Goal: Contribute content: Add original content to the website for others to see

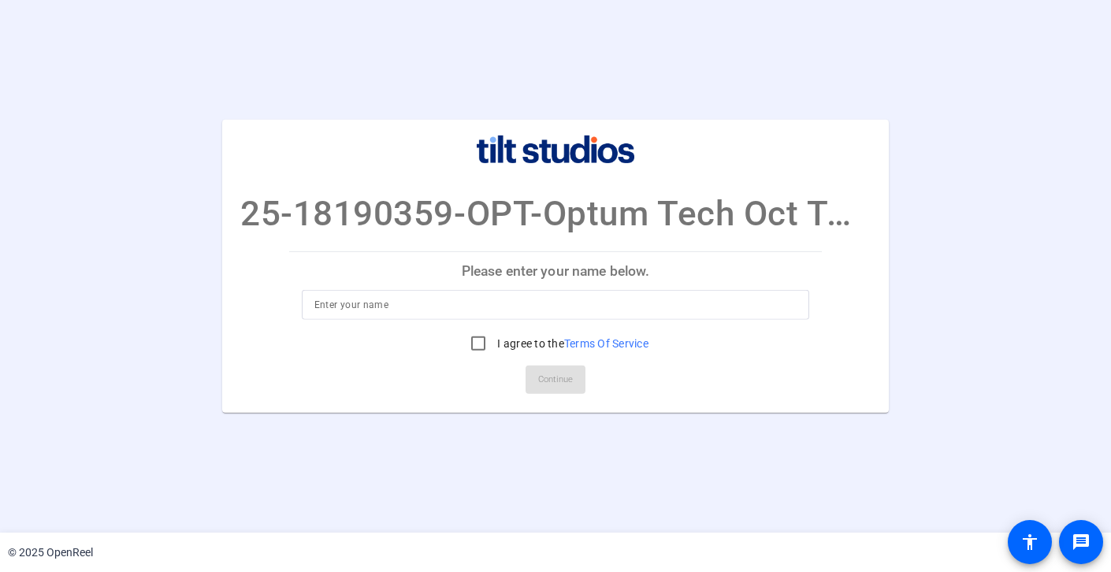
click at [504, 314] on input at bounding box center [555, 305] width 483 height 19
type input "[PERSON_NAME]"
click at [474, 343] on input "I agree to the Terms Of Service" at bounding box center [479, 344] width 32 height 32
checkbox input "true"
click at [548, 375] on span "Continue" at bounding box center [555, 380] width 35 height 24
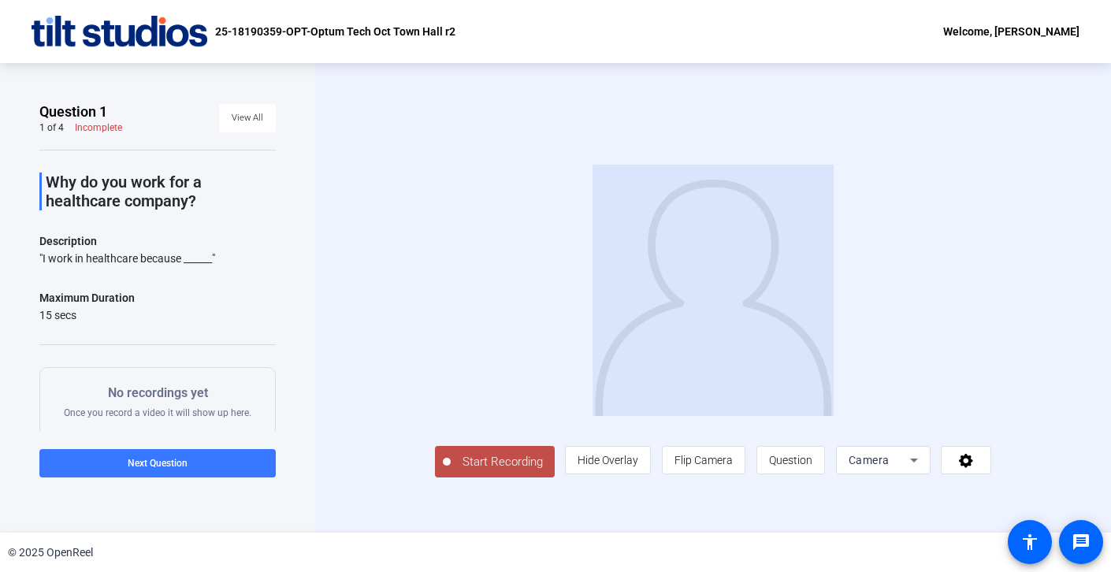
drag, startPoint x: 1106, startPoint y: 270, endPoint x: 972, endPoint y: 273, distance: 134.0
click at [972, 273] on div "Start Recording person Hide Overlay flip Flip Camera question_mark Question Cam…" at bounding box center [713, 298] width 796 height 470
click at [1108, 273] on div "Start Recording person Hide Overlay flip Flip Camera question_mark Question Cam…" at bounding box center [713, 298] width 796 height 470
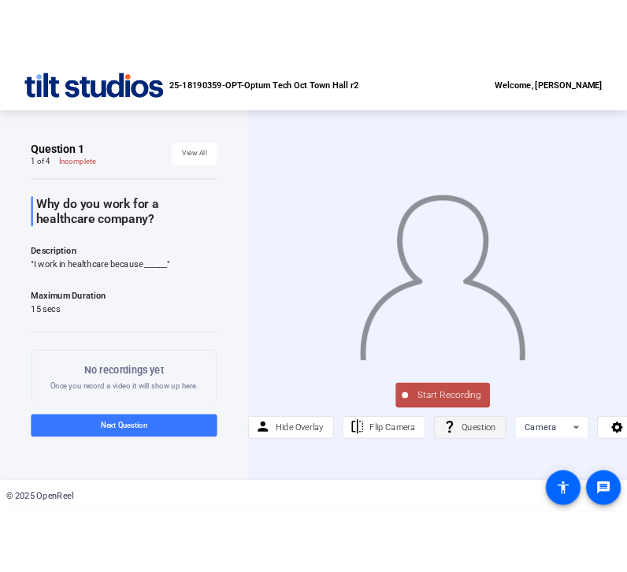
scroll to position [0, 12]
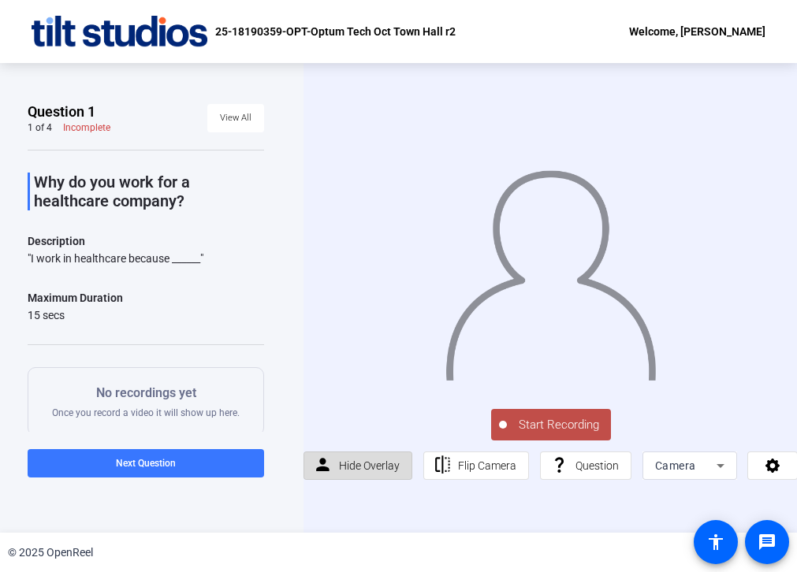
click at [373, 467] on span "Hide Overlay" at bounding box center [369, 465] width 61 height 13
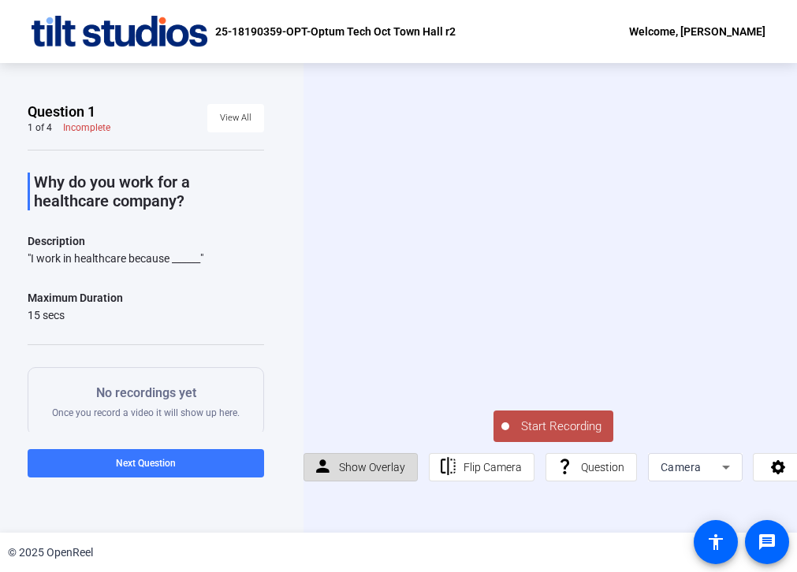
click at [373, 467] on span "Show Overlay" at bounding box center [372, 467] width 66 height 13
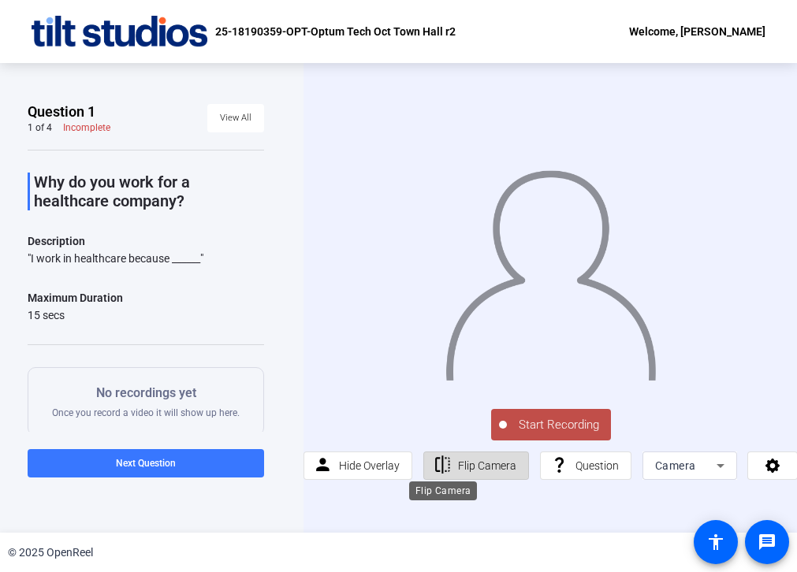
click at [449, 469] on mat-icon "flip" at bounding box center [443, 465] width 20 height 20
click at [463, 467] on span "Flip Camera" at bounding box center [487, 465] width 58 height 13
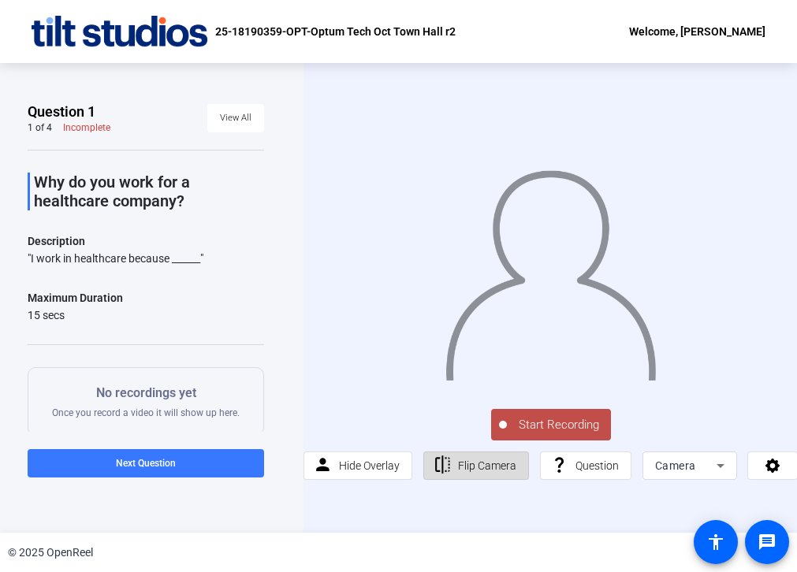
click at [463, 467] on span "Flip Camera" at bounding box center [487, 465] width 58 height 13
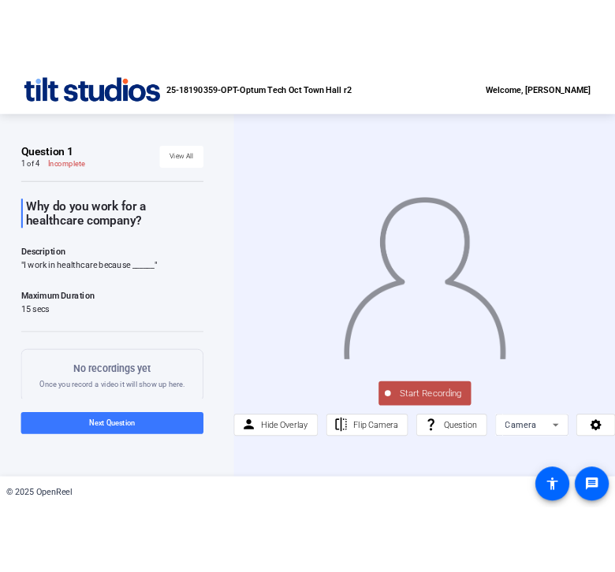
scroll to position [0, 0]
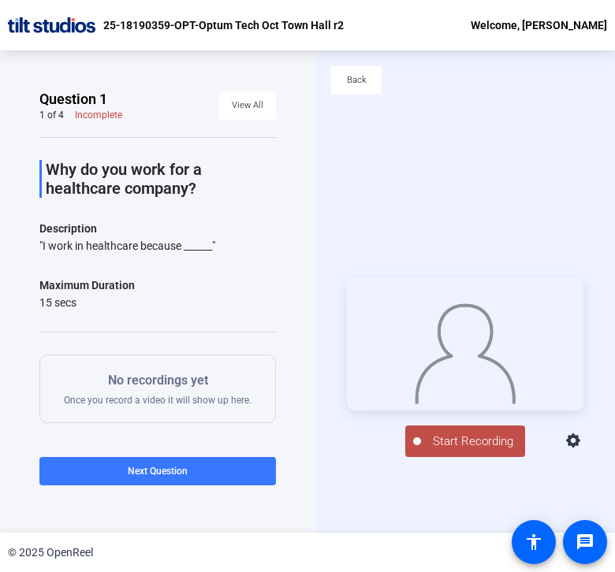
click at [465, 451] on span "Start Recording" at bounding box center [473, 442] width 104 height 18
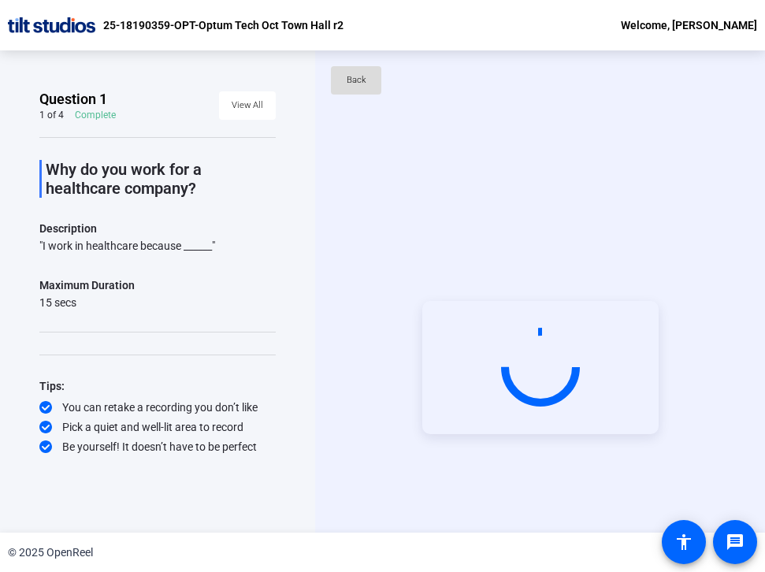
click at [351, 79] on span "Back" at bounding box center [357, 81] width 20 height 24
click at [247, 103] on span "View All" at bounding box center [248, 106] width 32 height 24
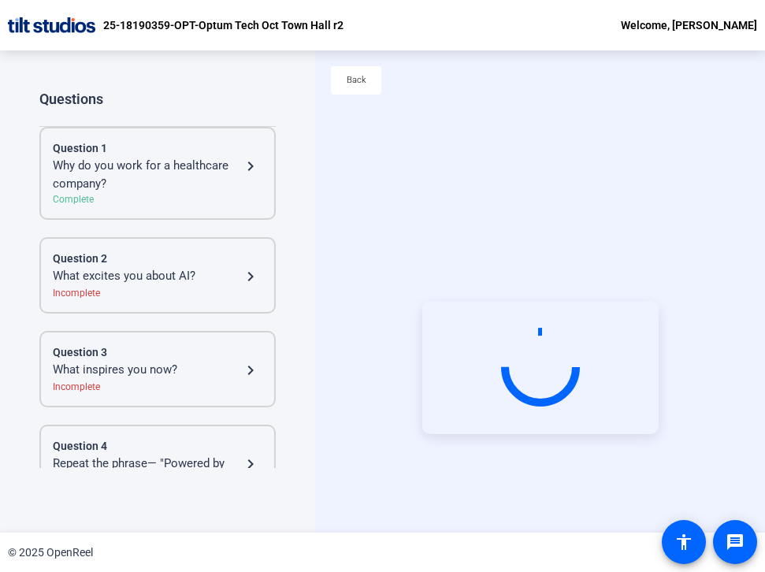
click at [256, 281] on mat-icon "navigate_next" at bounding box center [250, 276] width 19 height 19
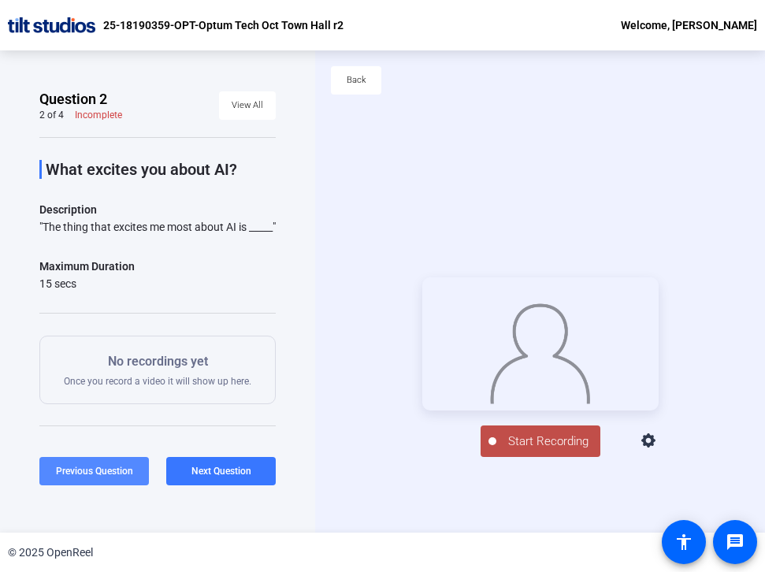
click at [103, 470] on span "Previous Question" at bounding box center [94, 471] width 77 height 11
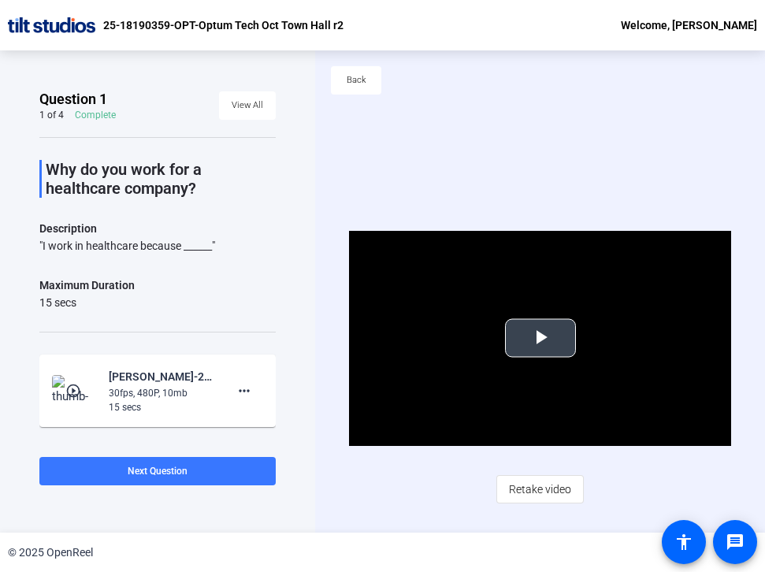
click at [541, 338] on span "Video Player" at bounding box center [541, 338] width 0 height 0
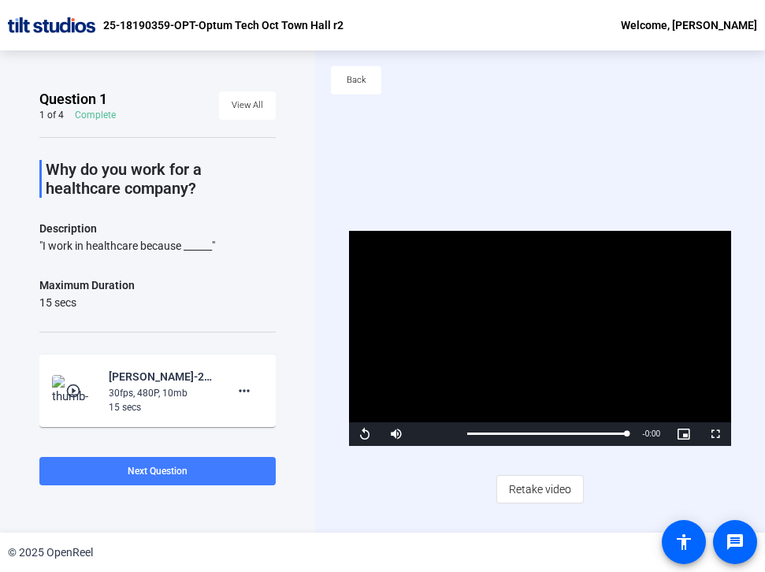
click at [173, 467] on span "Next Question" at bounding box center [158, 471] width 60 height 11
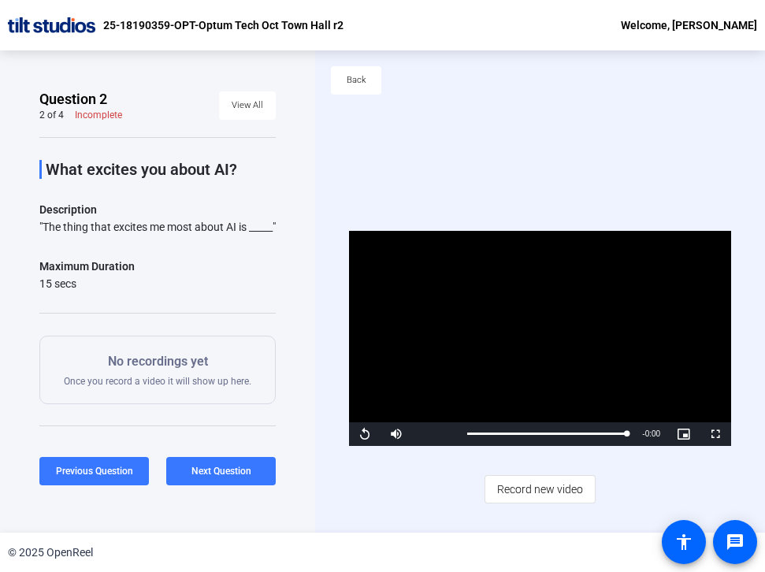
click at [128, 371] on p "No recordings yet" at bounding box center [158, 361] width 188 height 19
click at [556, 493] on span "Record new video" at bounding box center [540, 489] width 86 height 30
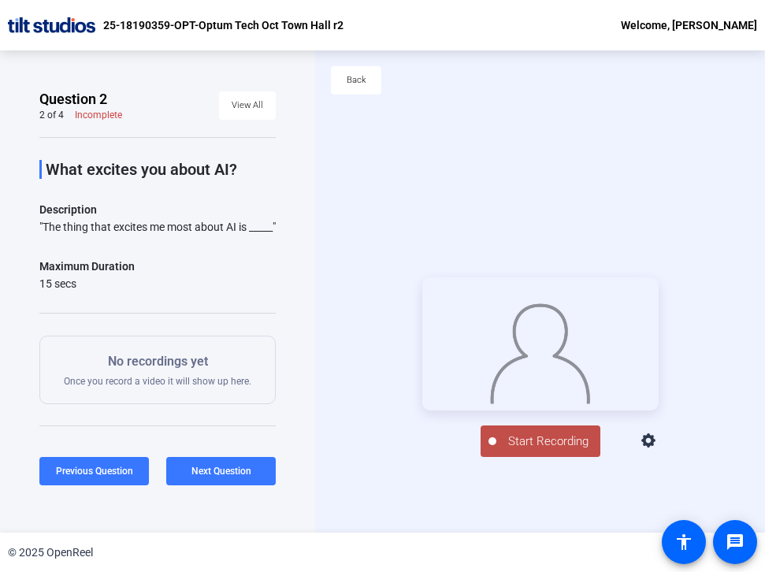
click at [538, 451] on span "Start Recording" at bounding box center [548, 442] width 104 height 18
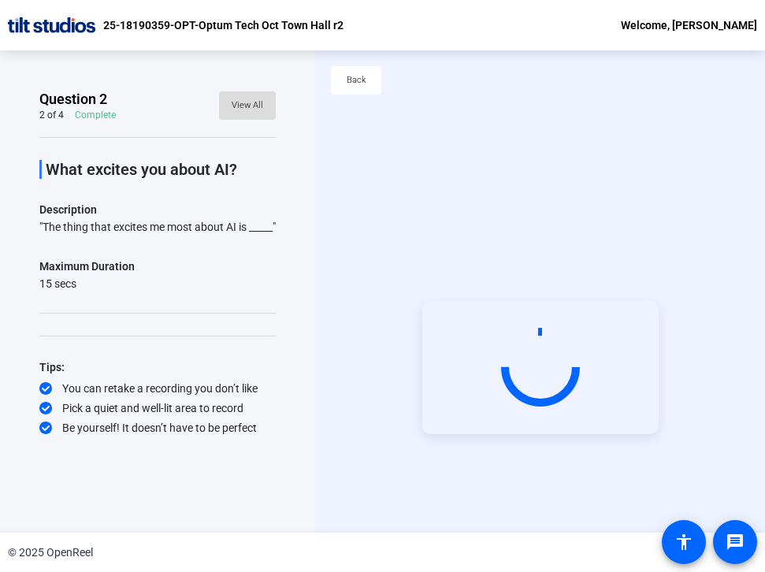
click at [258, 106] on span "View All" at bounding box center [248, 106] width 32 height 24
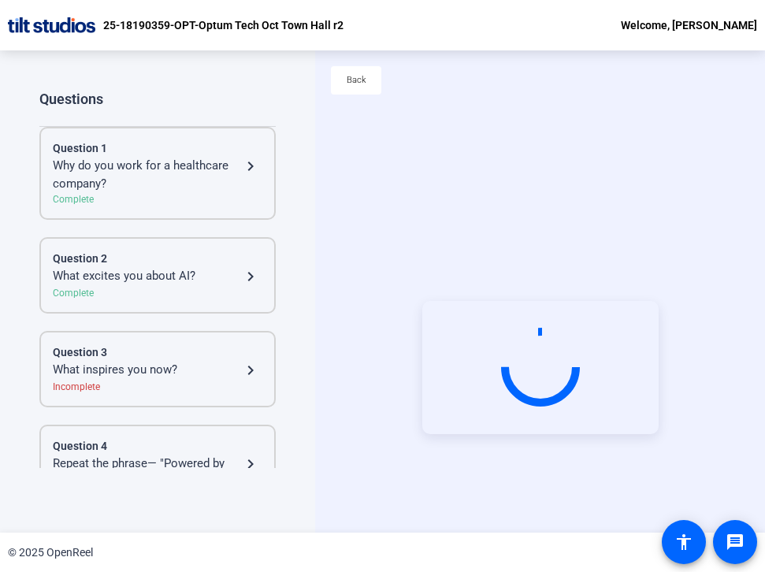
click at [167, 371] on div "What inspires you now?" at bounding box center [147, 370] width 188 height 19
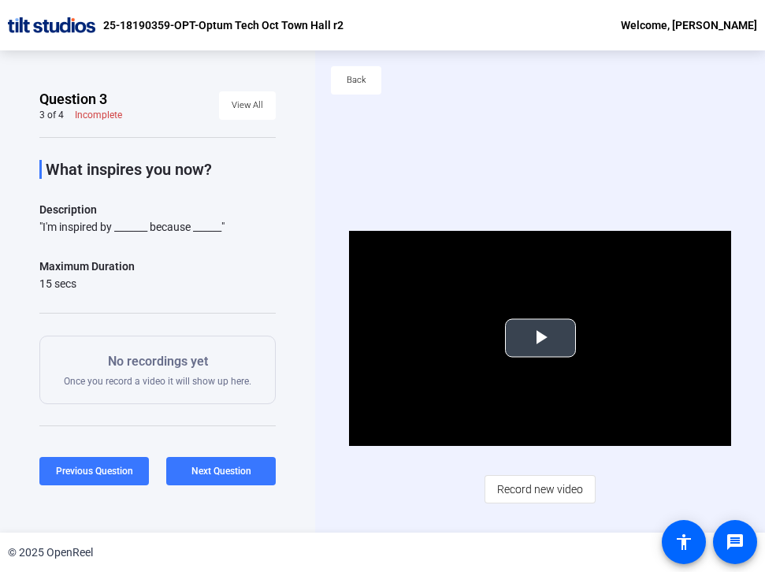
click at [541, 338] on span "Video Player" at bounding box center [541, 338] width 0 height 0
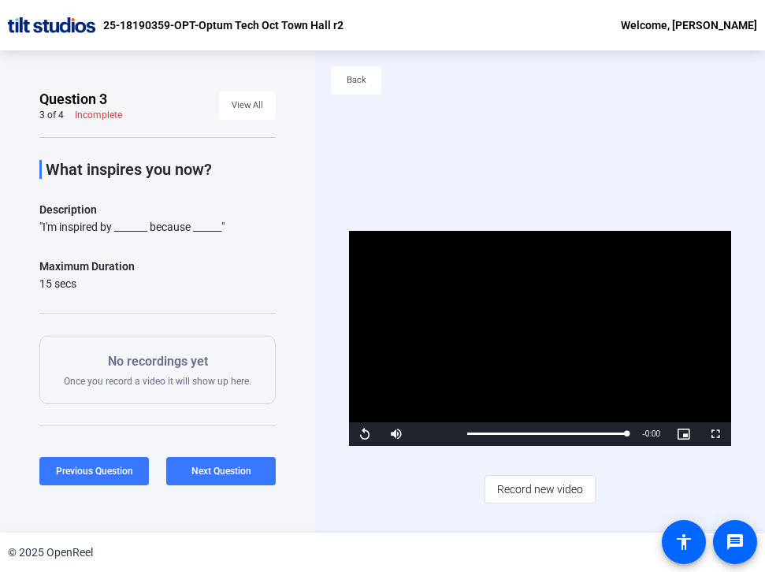
click at [180, 372] on div "No recordings yet Once you record a video it will show up here." at bounding box center [158, 369] width 188 height 35
click at [533, 497] on span "Record new video" at bounding box center [540, 489] width 86 height 30
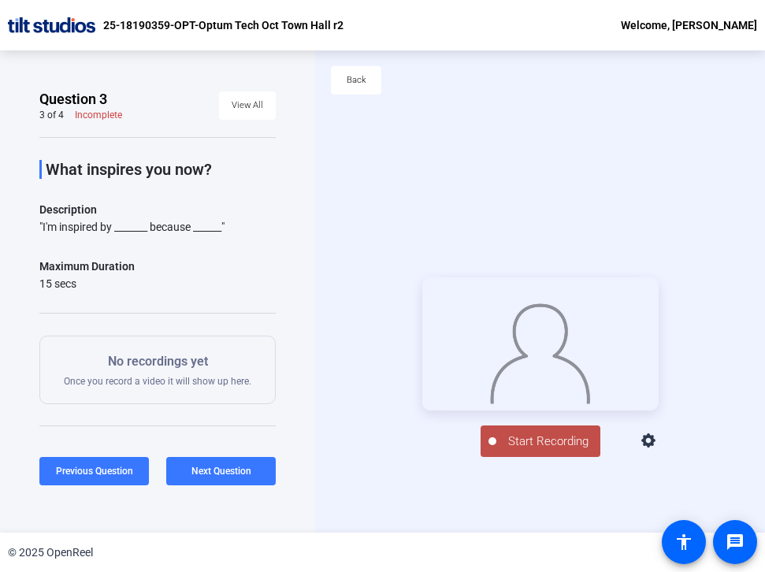
click at [538, 451] on span "Start Recording" at bounding box center [548, 442] width 104 height 18
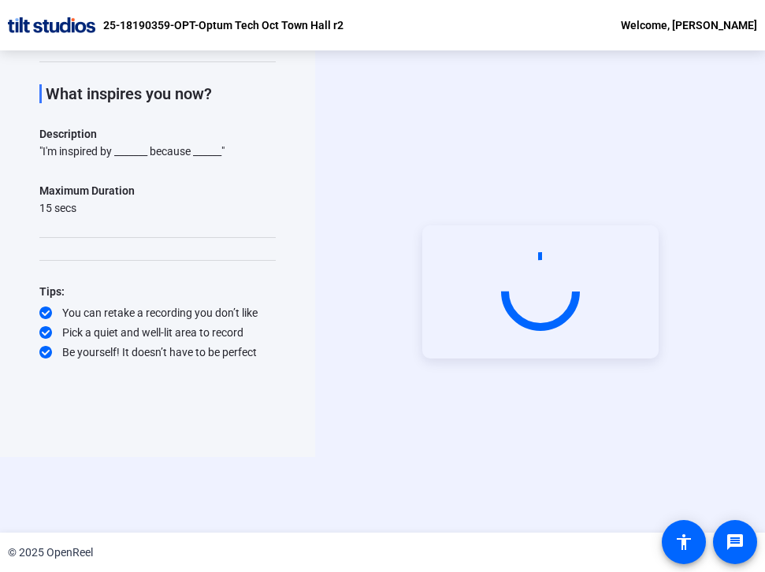
scroll to position [76, 0]
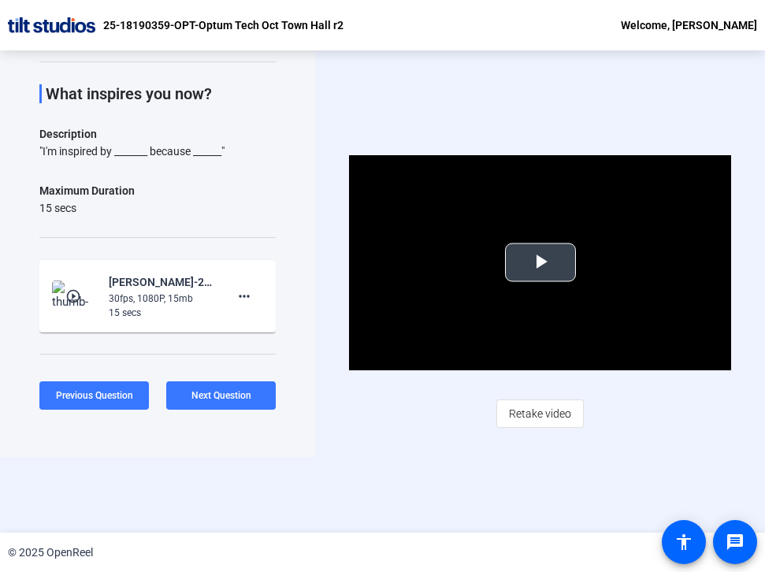
click at [541, 262] on span "Video Player" at bounding box center [541, 262] width 0 height 0
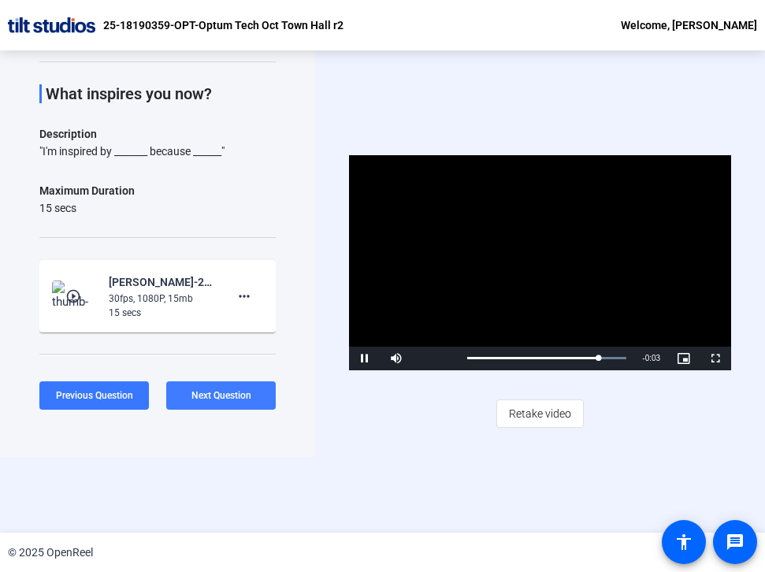
click at [222, 403] on span at bounding box center [221, 396] width 110 height 38
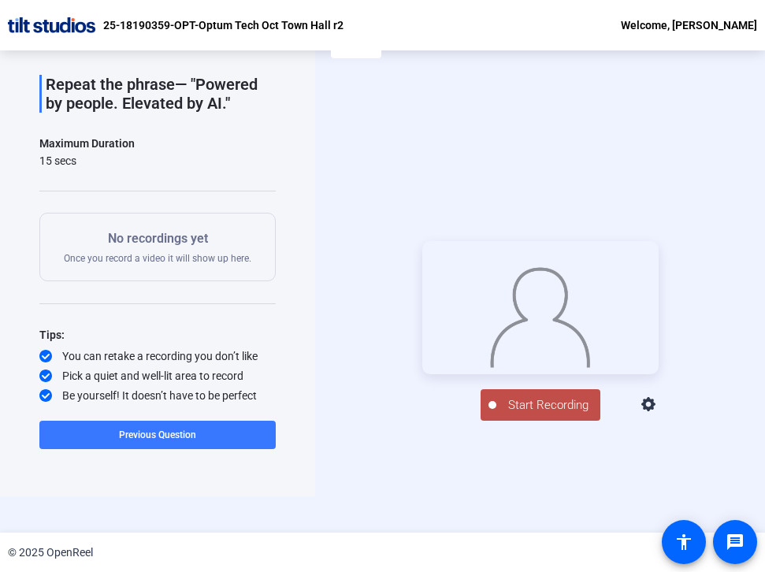
scroll to position [27, 0]
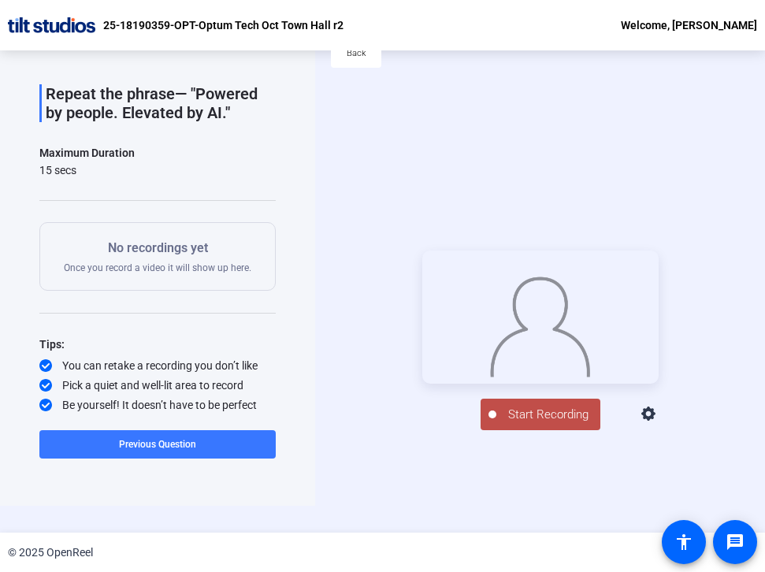
click at [544, 424] on span "Start Recording" at bounding box center [548, 415] width 104 height 18
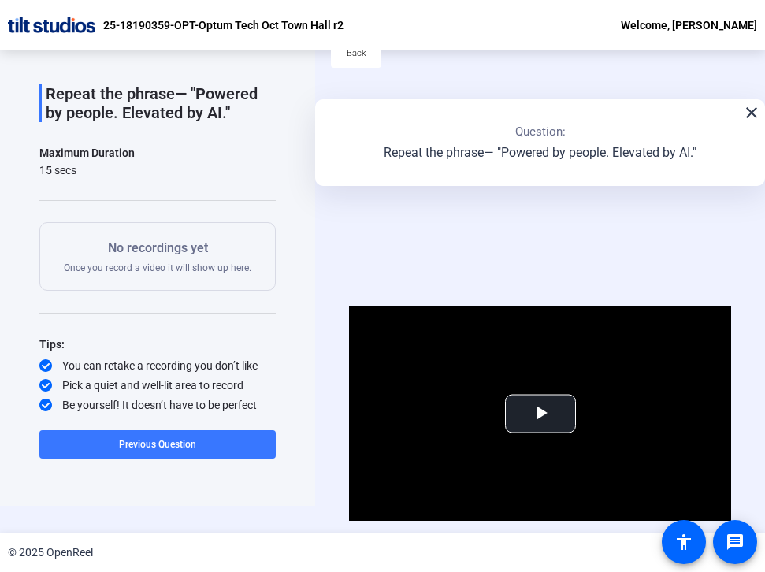
scroll to position [177, 0]
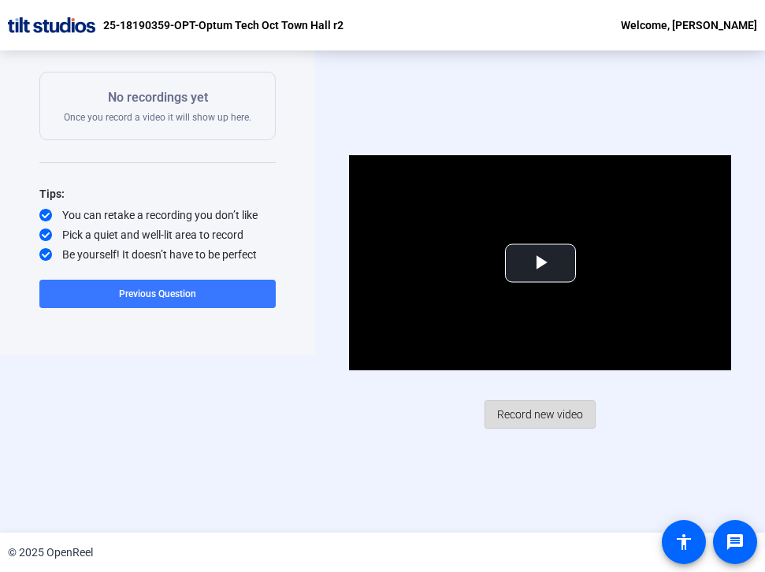
click at [538, 416] on span "Record new video" at bounding box center [540, 415] width 86 height 30
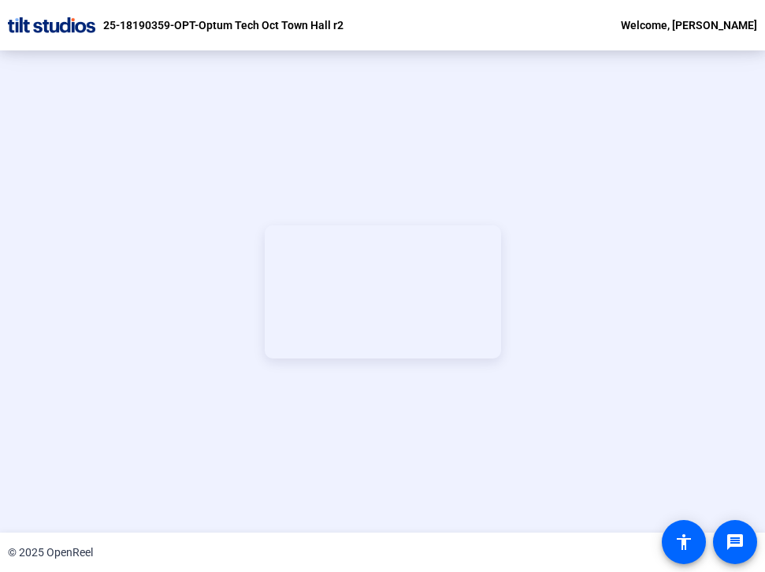
scroll to position [76, 0]
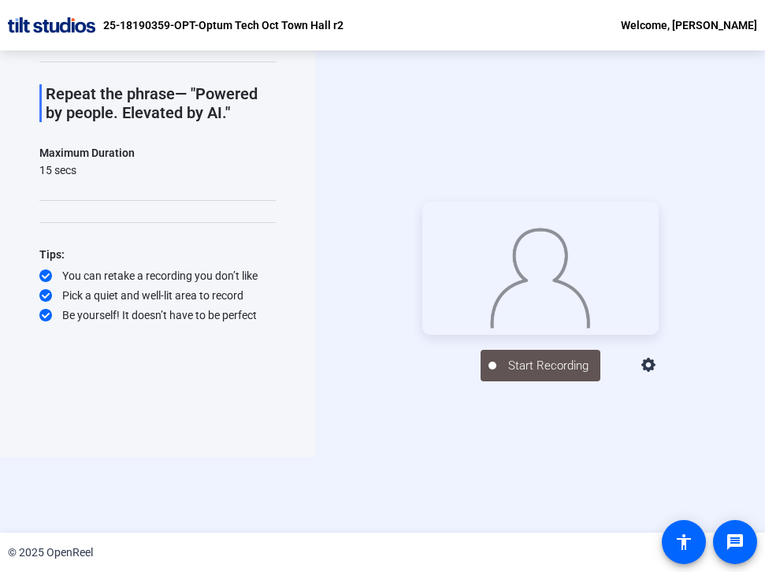
click at [534, 452] on div "Start Recording person Hide Overlay flip Flip Camera question_mark Question Cam…" at bounding box center [540, 291] width 450 height 482
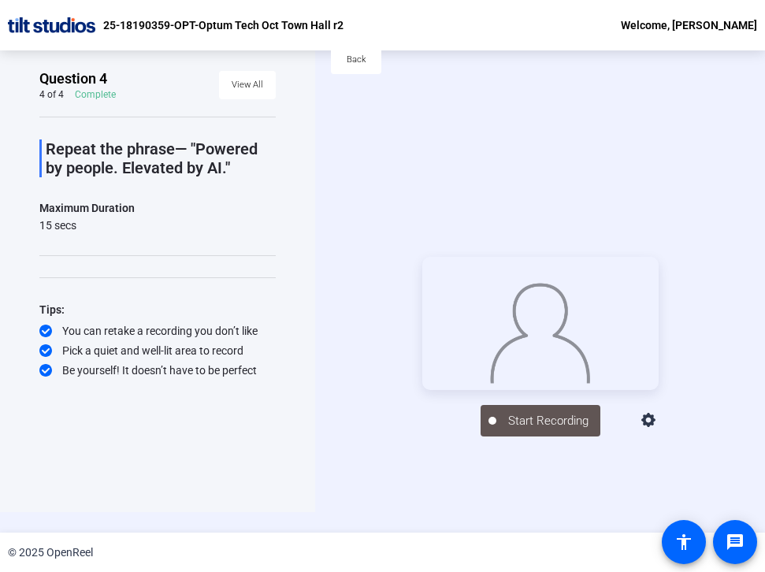
scroll to position [0, 0]
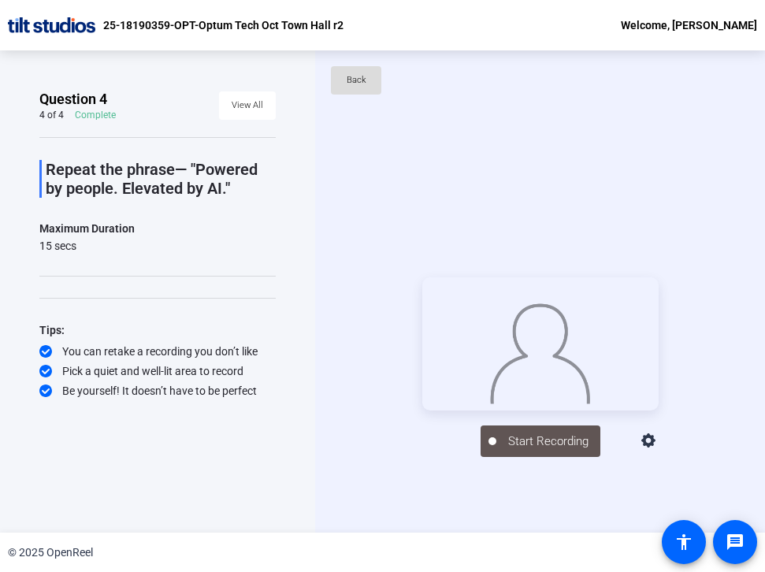
click at [339, 83] on span at bounding box center [356, 80] width 50 height 38
click at [258, 110] on span "View All" at bounding box center [248, 106] width 32 height 24
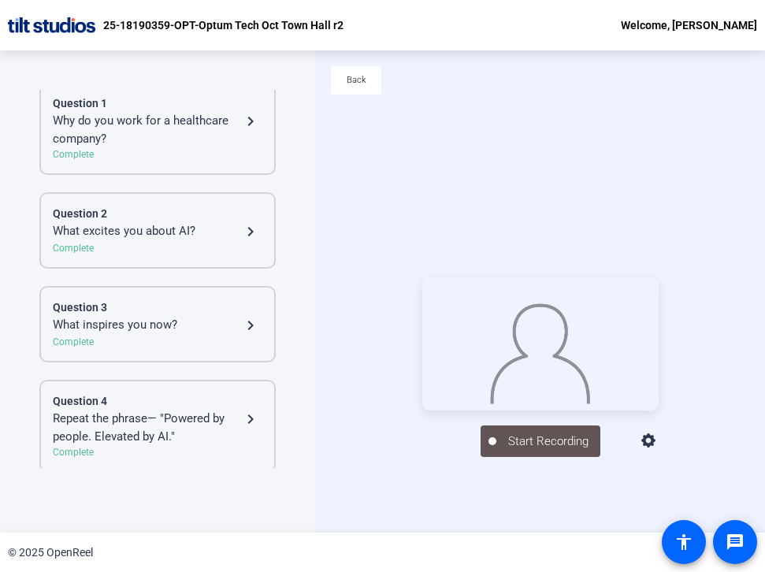
scroll to position [50, 0]
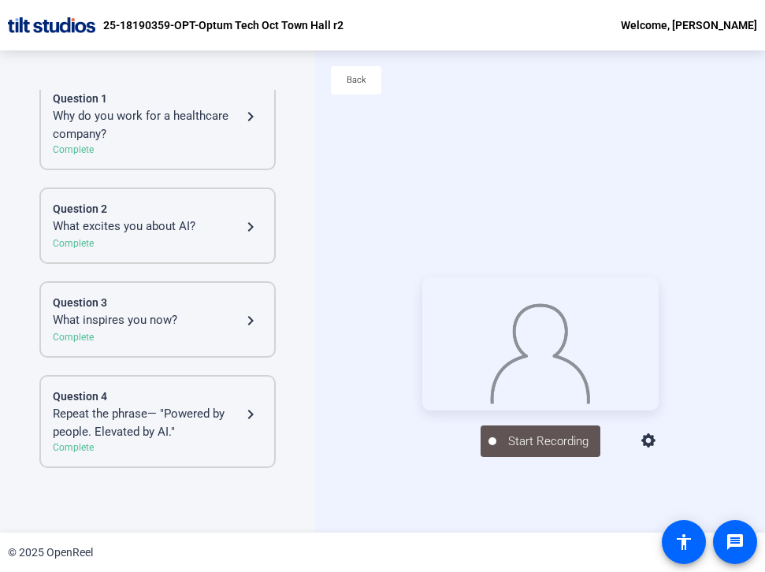
click at [117, 411] on div "Repeat the phrase— "Powered by people. Elevated by AI."" at bounding box center [147, 422] width 188 height 35
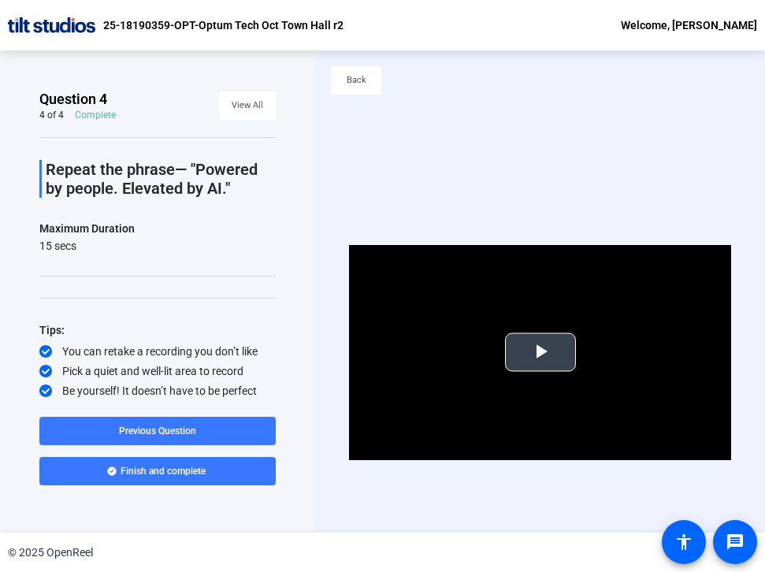
scroll to position [76, 0]
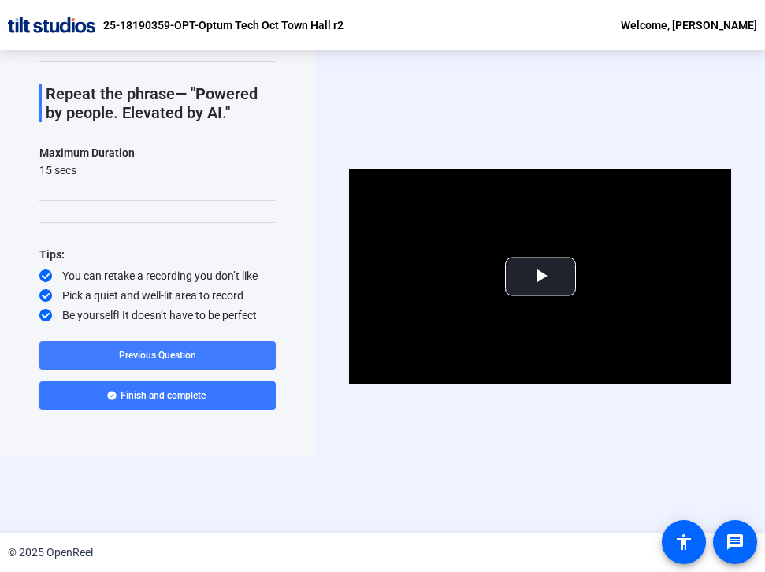
click at [174, 348] on span at bounding box center [157, 355] width 236 height 38
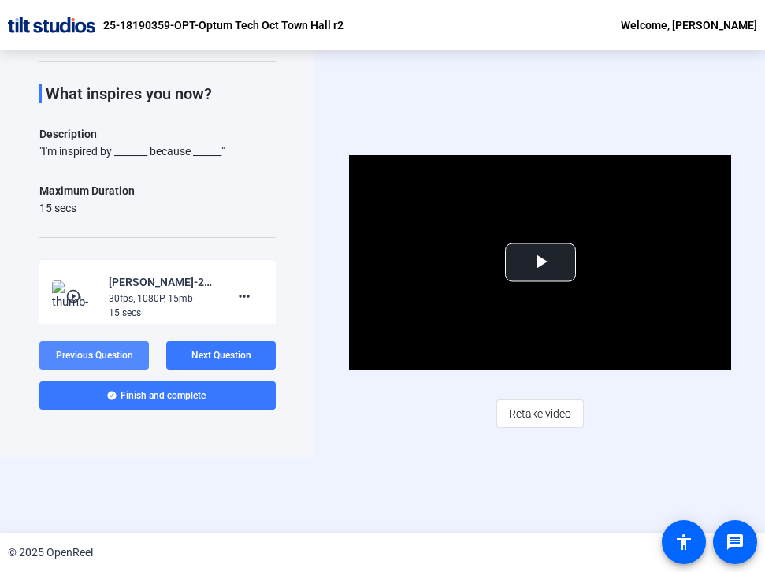
click at [113, 348] on span at bounding box center [94, 355] width 110 height 38
click at [113, 345] on span at bounding box center [94, 355] width 110 height 38
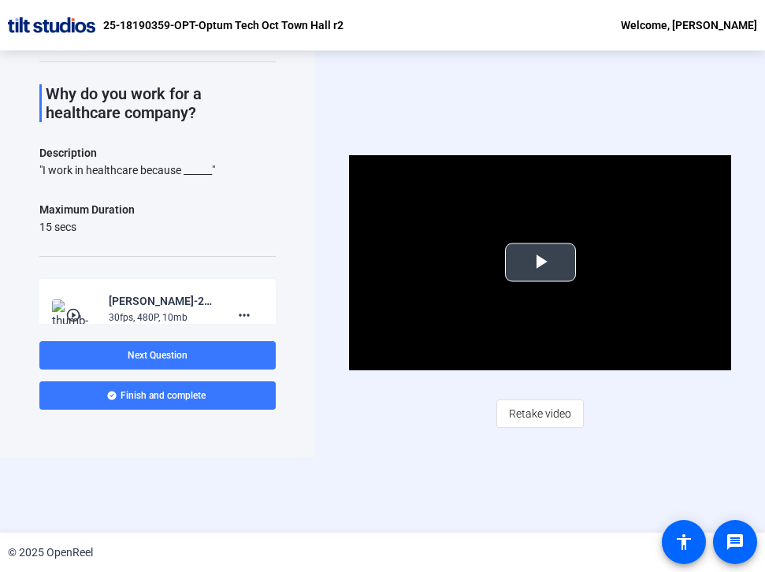
click at [541, 262] on span "Video Player" at bounding box center [541, 262] width 0 height 0
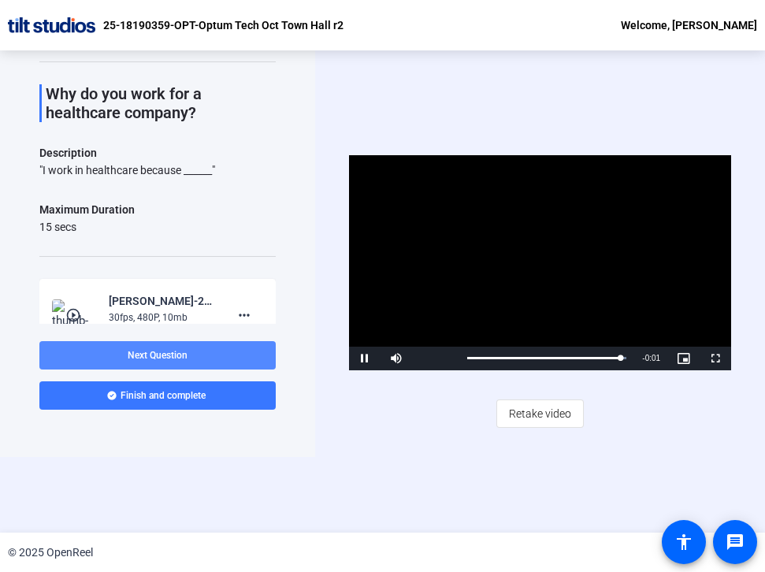
click at [191, 346] on span at bounding box center [157, 355] width 236 height 38
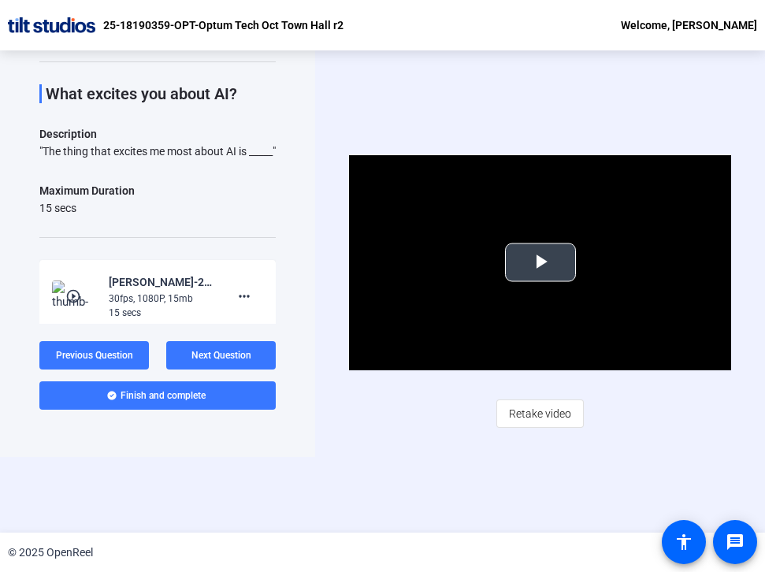
click at [541, 262] on span "Video Player" at bounding box center [541, 262] width 0 height 0
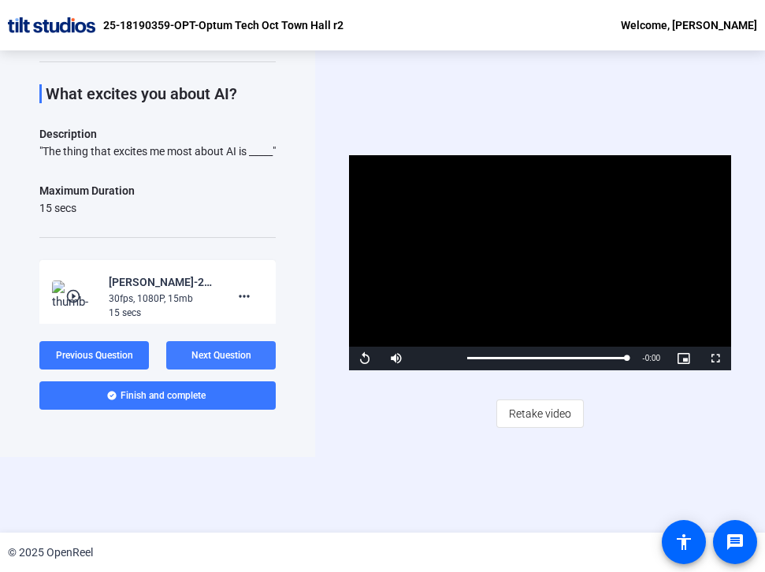
click at [218, 359] on span "Next Question" at bounding box center [221, 355] width 60 height 11
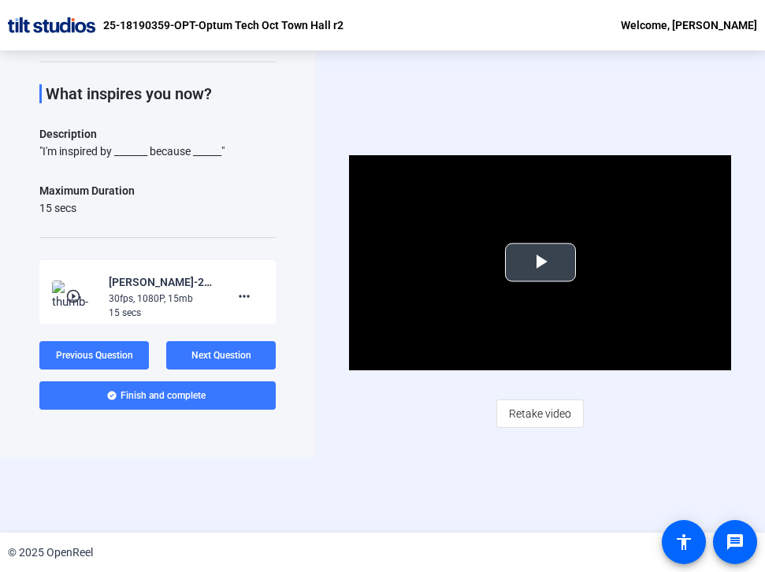
click at [541, 262] on span "Video Player" at bounding box center [541, 262] width 0 height 0
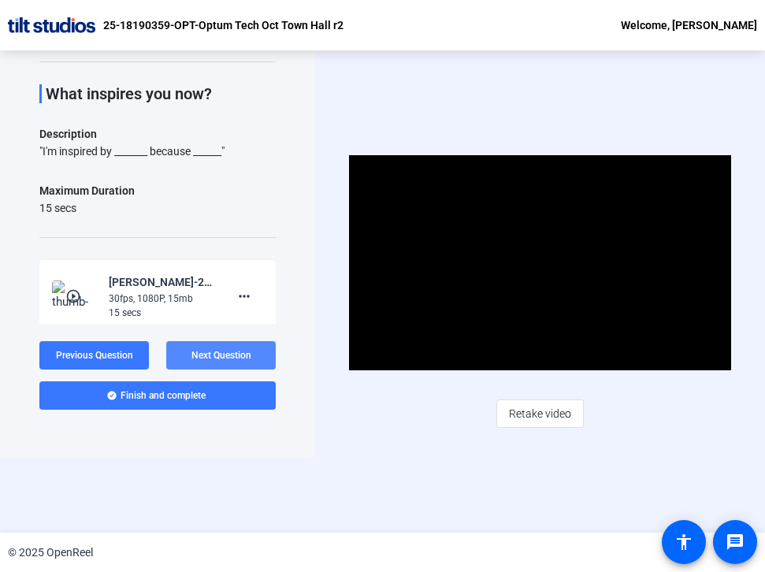
click at [230, 350] on span "Next Question" at bounding box center [221, 355] width 60 height 11
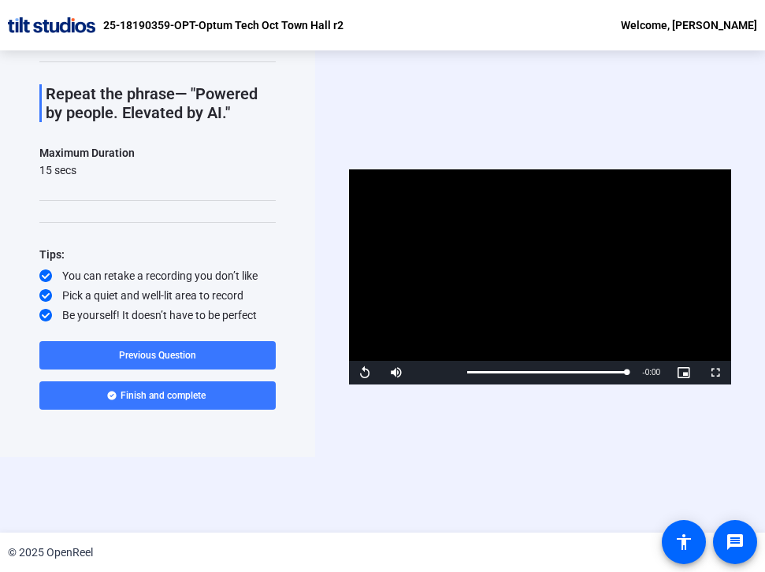
click at [110, 121] on p "Repeat the phrase— "Powered by people. Elevated by AI."" at bounding box center [161, 103] width 230 height 38
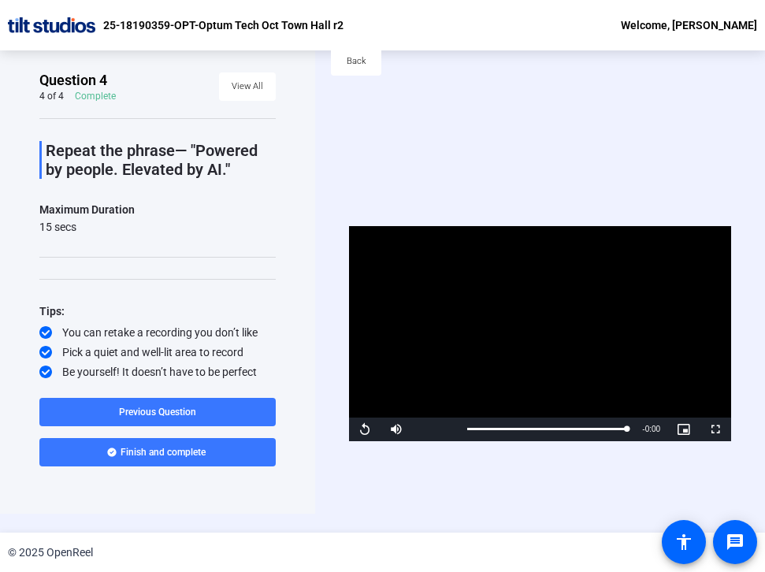
scroll to position [0, 0]
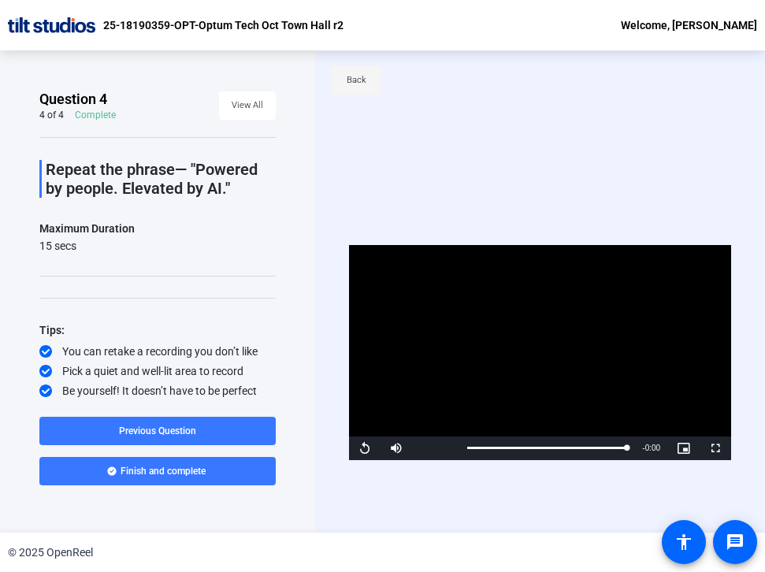
click at [351, 95] on span at bounding box center [356, 80] width 50 height 38
click at [268, 102] on span at bounding box center [247, 106] width 57 height 38
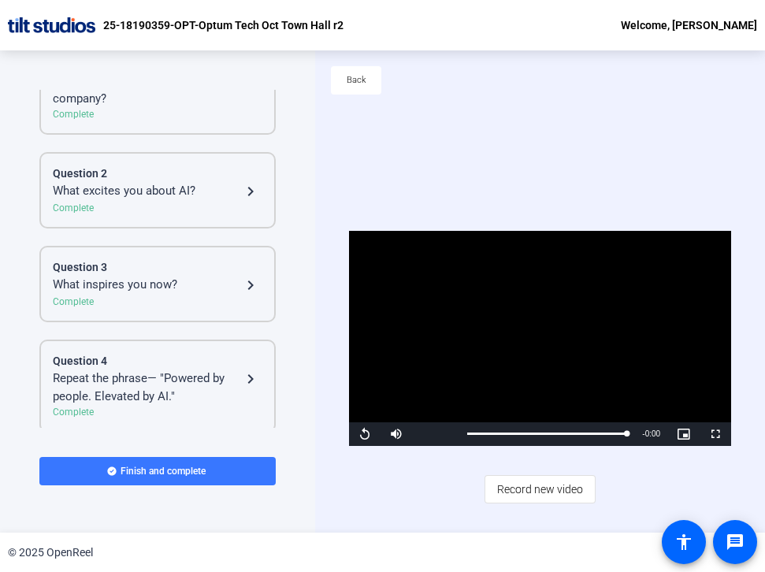
scroll to position [90, 0]
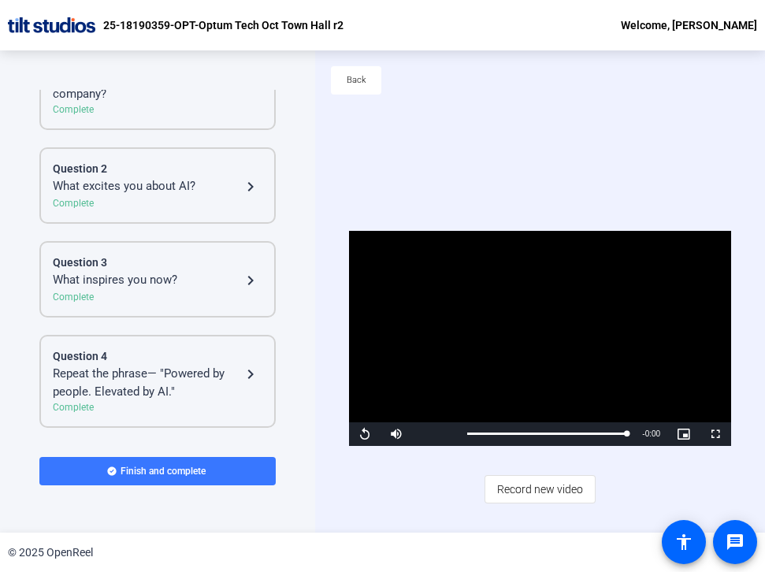
click at [154, 391] on div "Repeat the phrase— "Powered by people. Elevated by AI."" at bounding box center [147, 382] width 188 height 35
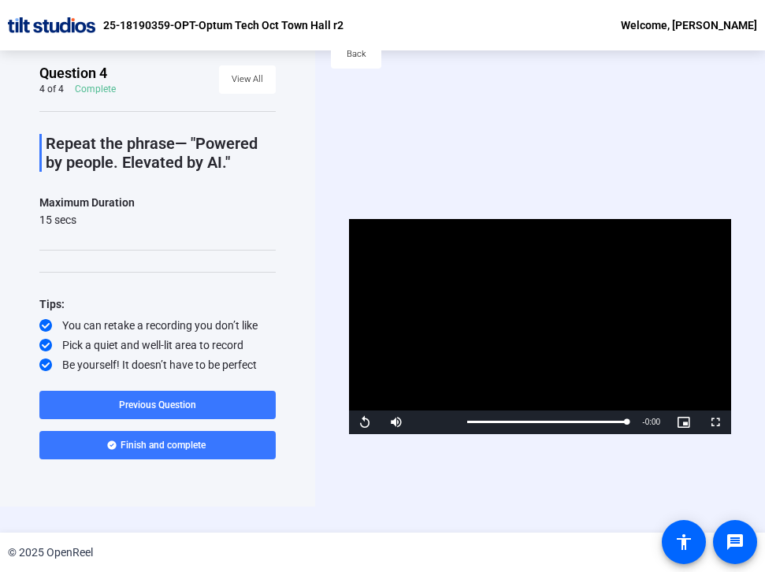
scroll to position [0, 0]
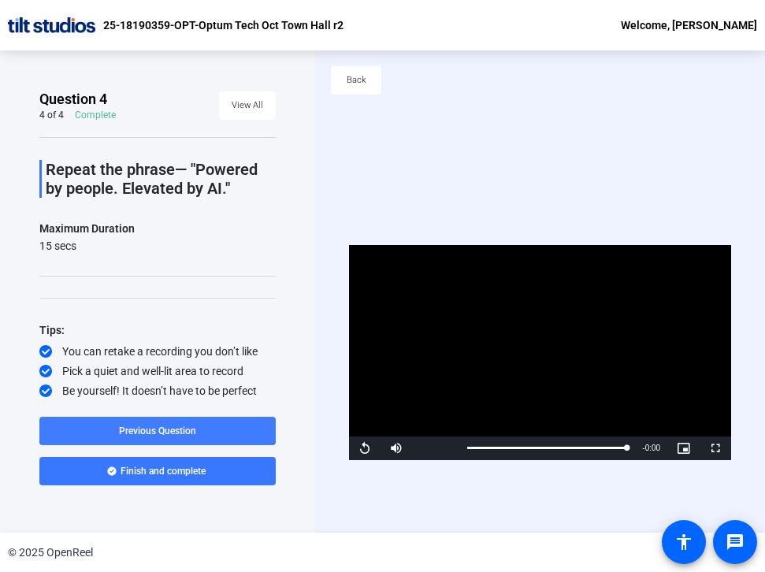
click at [155, 433] on span "Previous Question" at bounding box center [157, 431] width 77 height 11
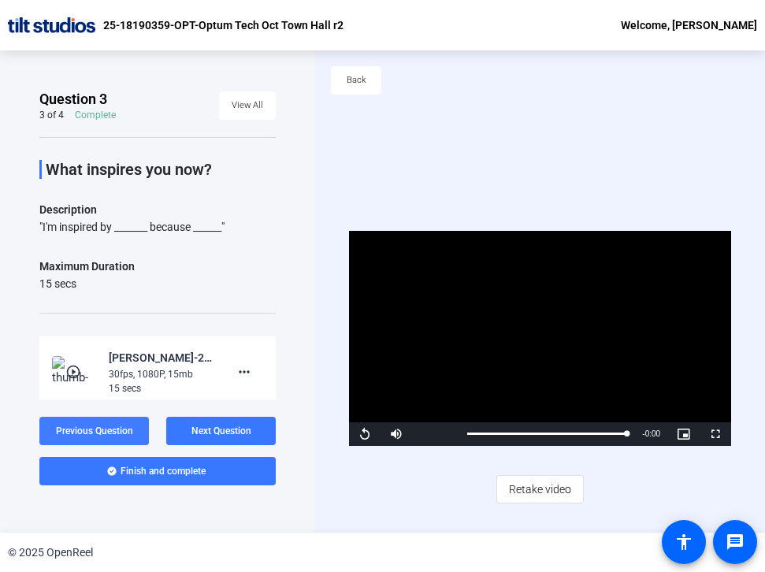
click at [126, 426] on span "Previous Question" at bounding box center [94, 431] width 77 height 11
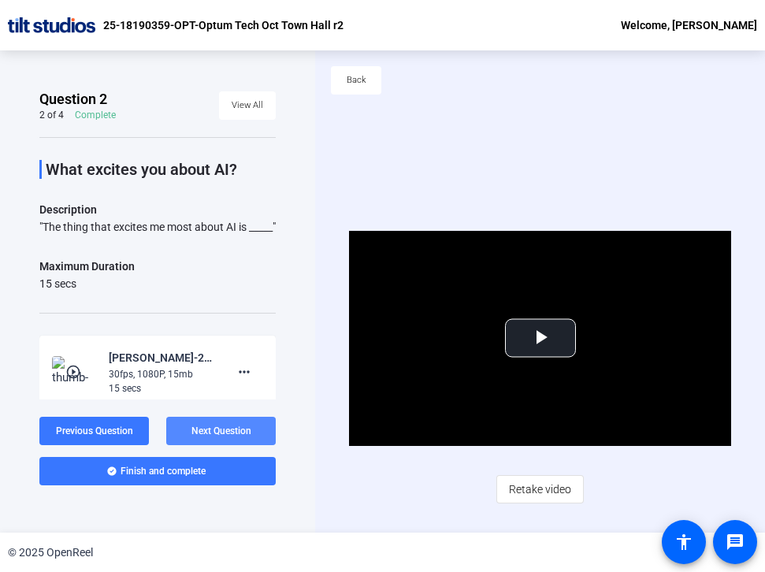
click at [201, 427] on span "Next Question" at bounding box center [221, 431] width 60 height 11
click at [199, 426] on span "Next Question" at bounding box center [221, 431] width 60 height 11
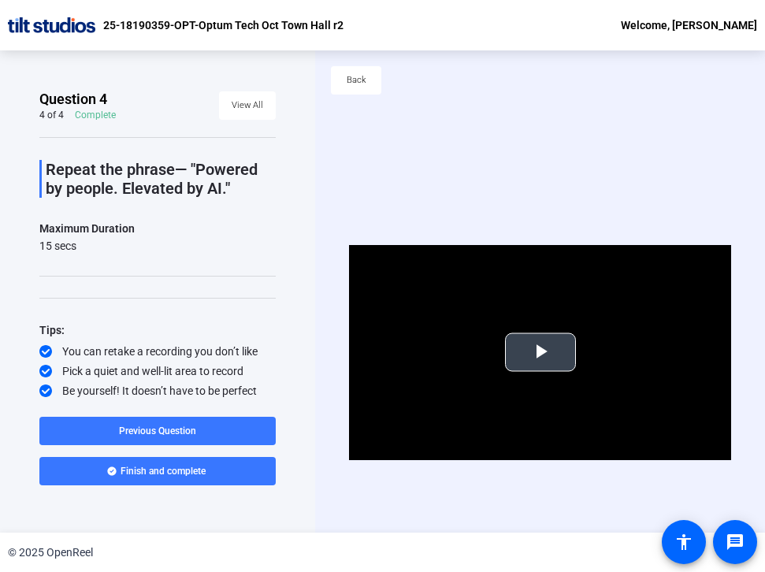
click at [541, 352] on span "Video Player" at bounding box center [541, 352] width 0 height 0
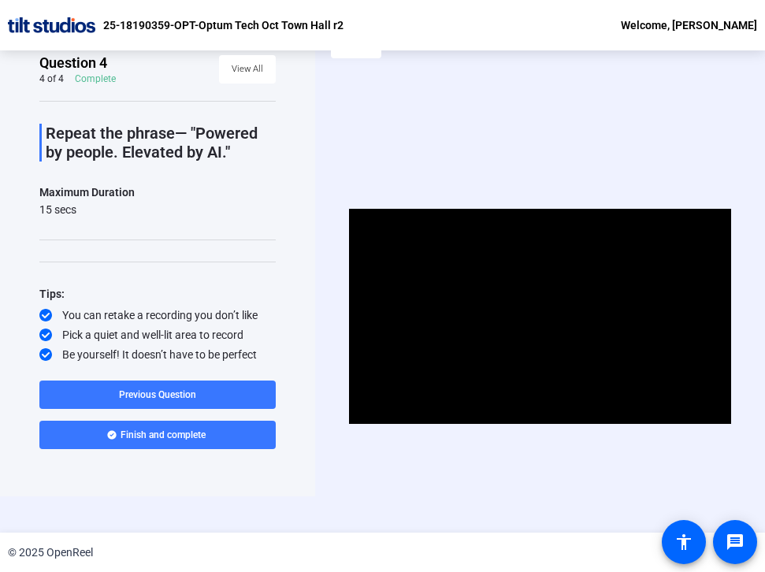
scroll to position [50, 0]
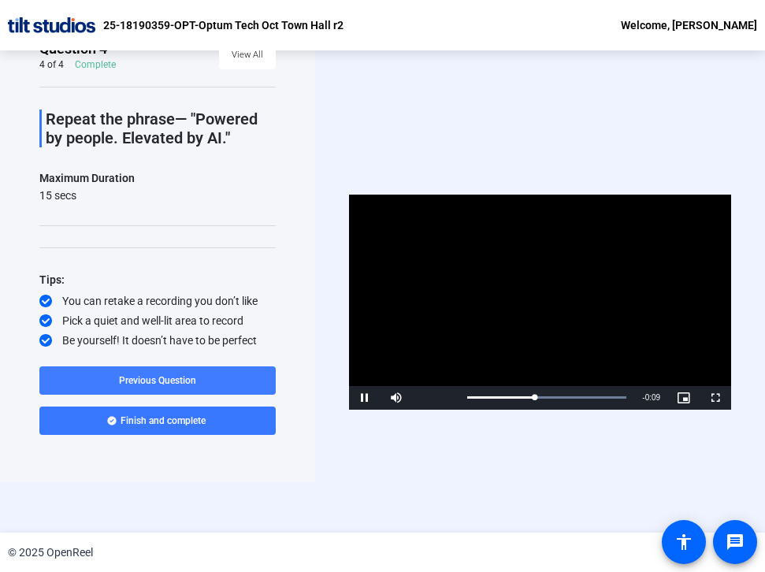
click at [221, 374] on span at bounding box center [157, 381] width 236 height 38
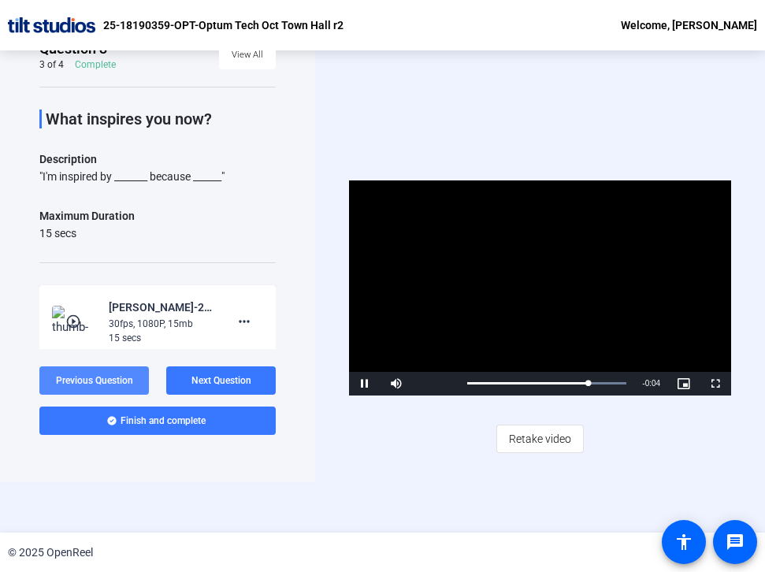
click at [69, 378] on span "Previous Question" at bounding box center [94, 380] width 77 height 11
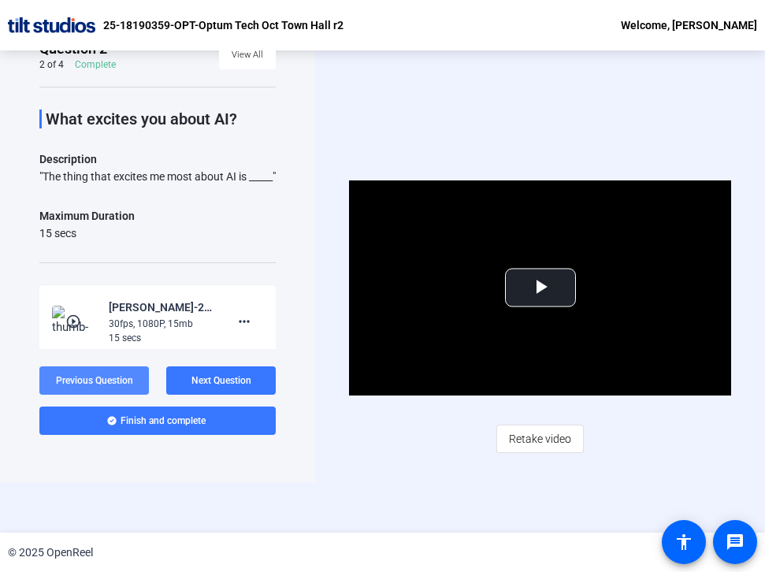
click at [91, 381] on span "Previous Question" at bounding box center [94, 380] width 77 height 11
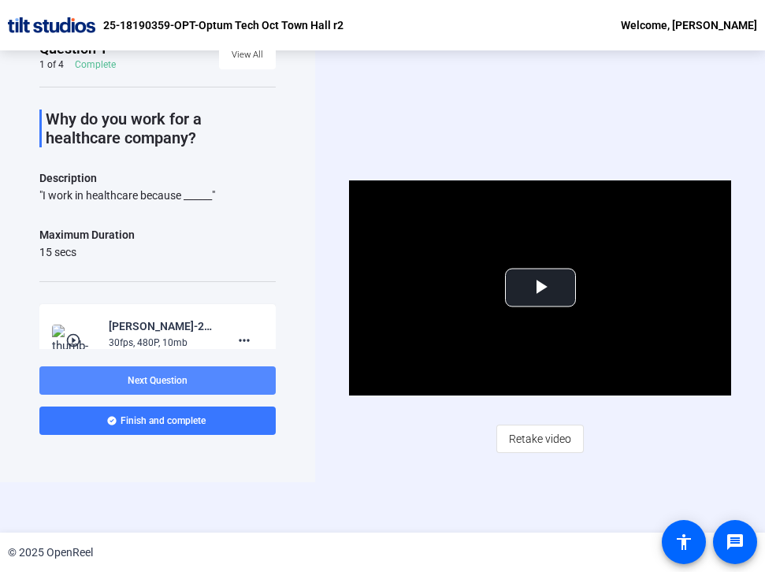
click at [167, 371] on span at bounding box center [157, 381] width 236 height 38
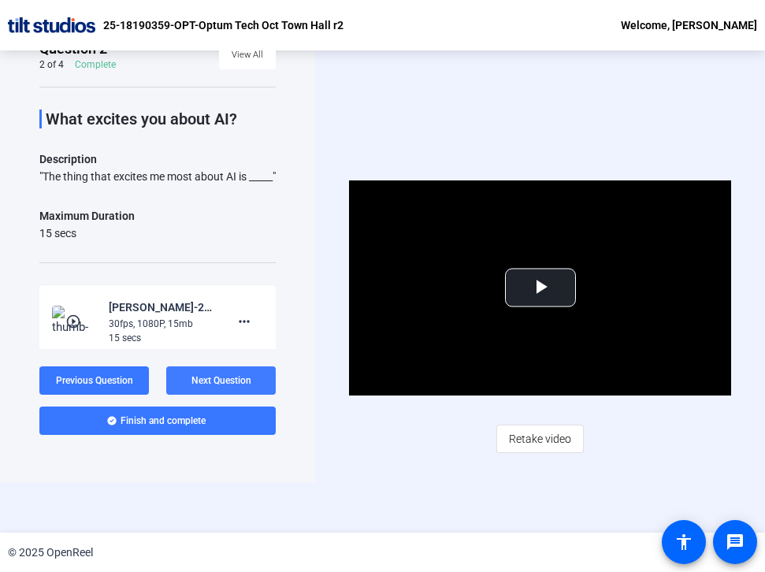
click at [167, 371] on span at bounding box center [221, 381] width 110 height 38
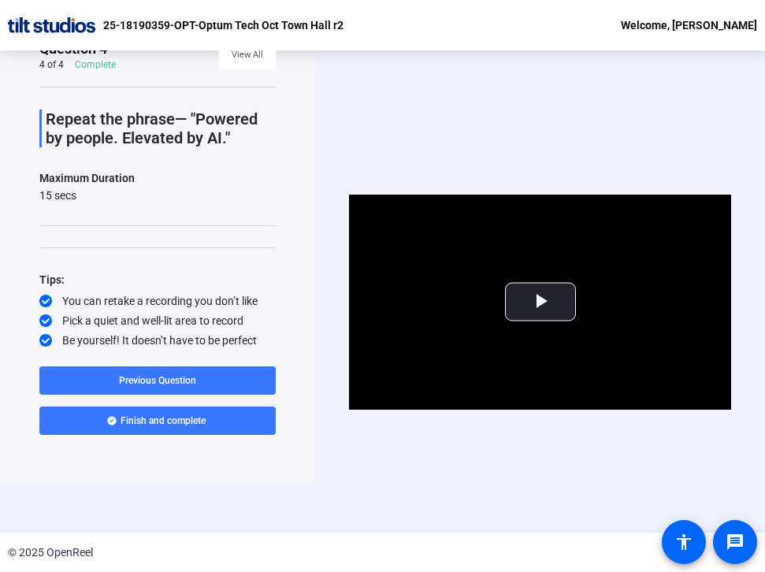
drag, startPoint x: 576, startPoint y: 331, endPoint x: 317, endPoint y: 500, distance: 309.3
click at [317, 500] on div "Video Player is loading. Play Video Play Mute Current Time 0:00 / Duration 0:15…" at bounding box center [540, 317] width 450 height 482
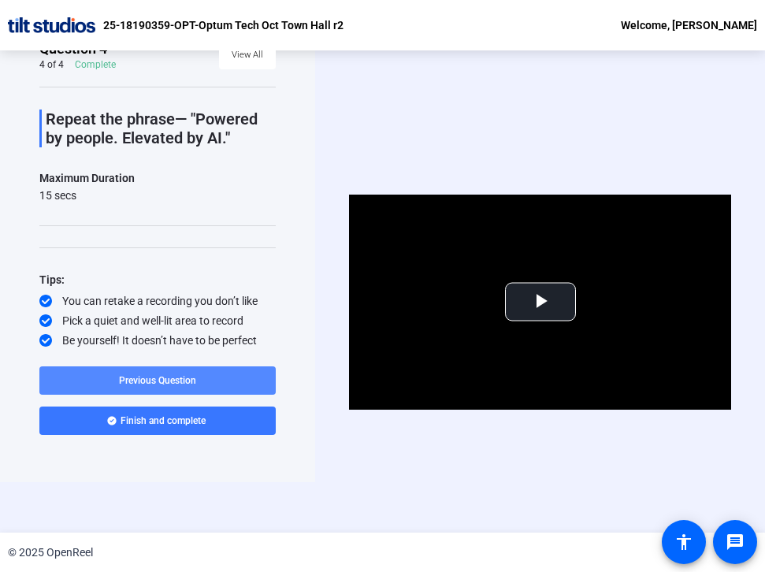
click at [221, 385] on span at bounding box center [157, 381] width 236 height 38
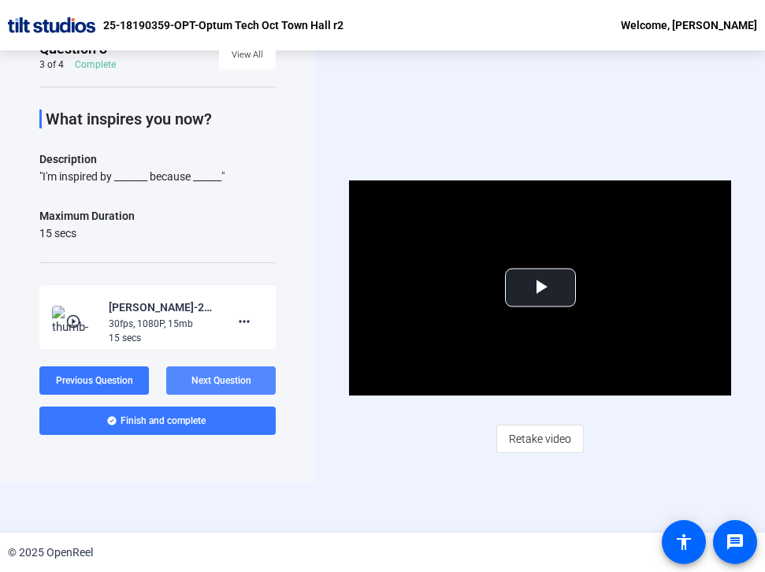
click at [222, 374] on span "Next Question" at bounding box center [221, 380] width 60 height 13
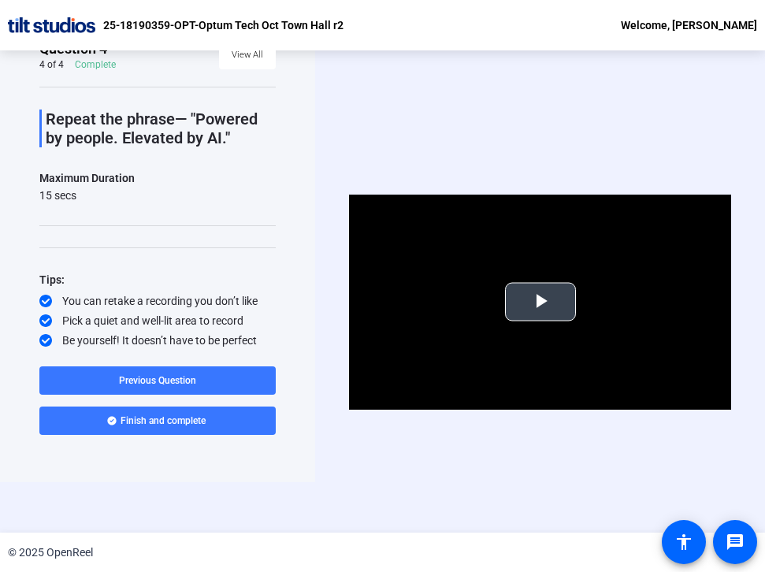
click at [558, 342] on video "Video Player" at bounding box center [540, 302] width 382 height 215
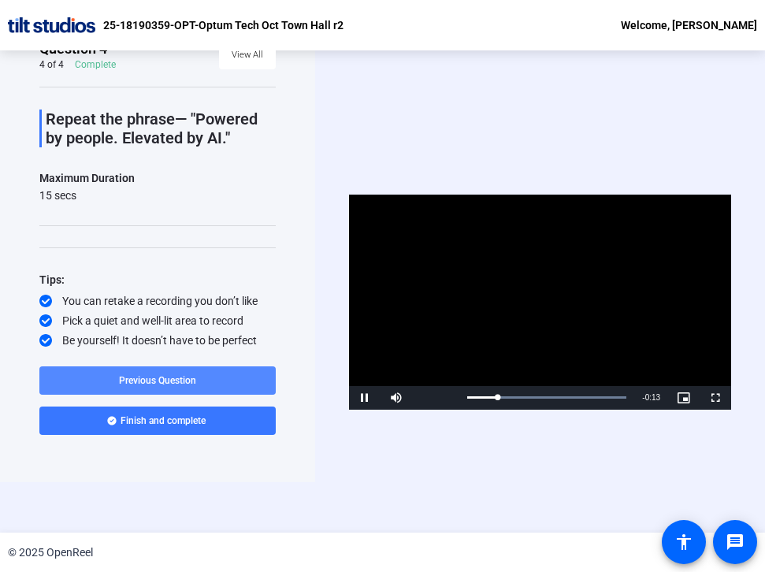
click at [195, 377] on span "Previous Question" at bounding box center [157, 380] width 77 height 11
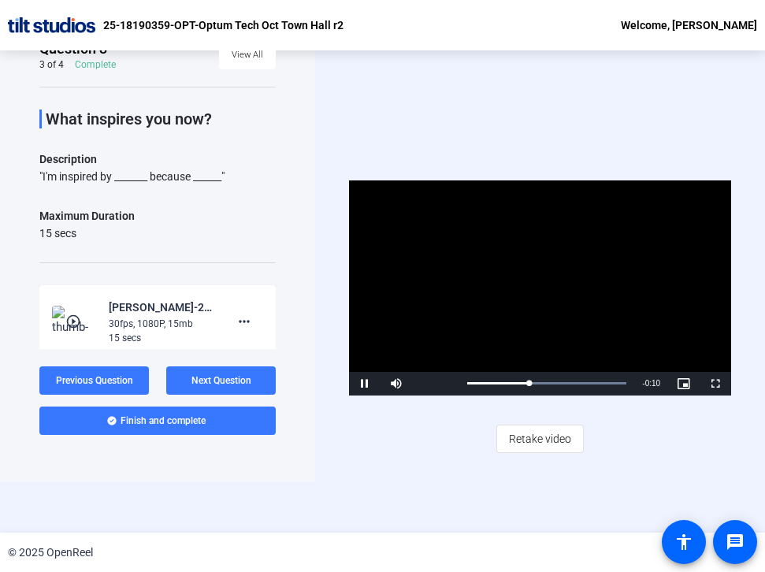
click at [533, 281] on video "Video Player" at bounding box center [540, 287] width 382 height 215
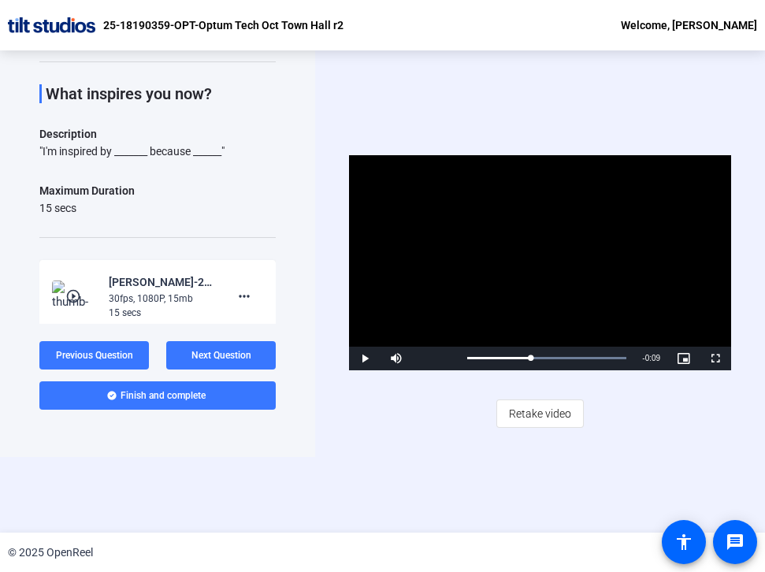
scroll to position [0, 0]
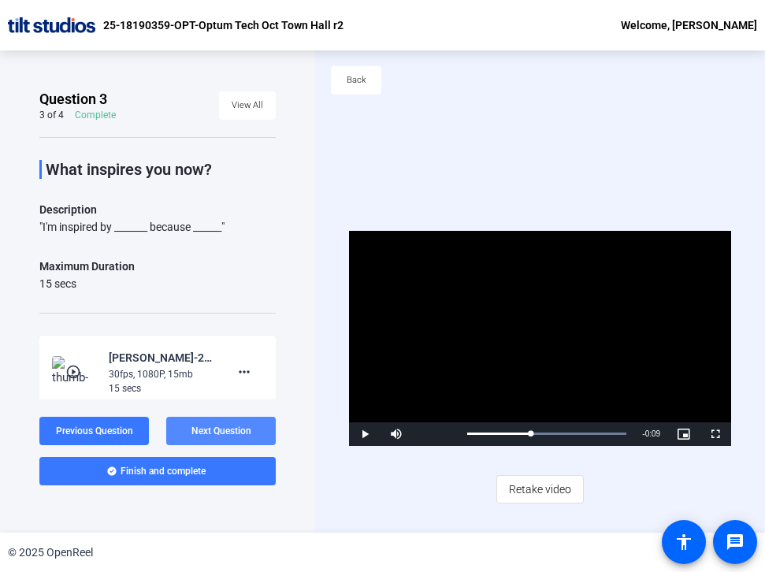
click at [240, 419] on span at bounding box center [221, 431] width 110 height 38
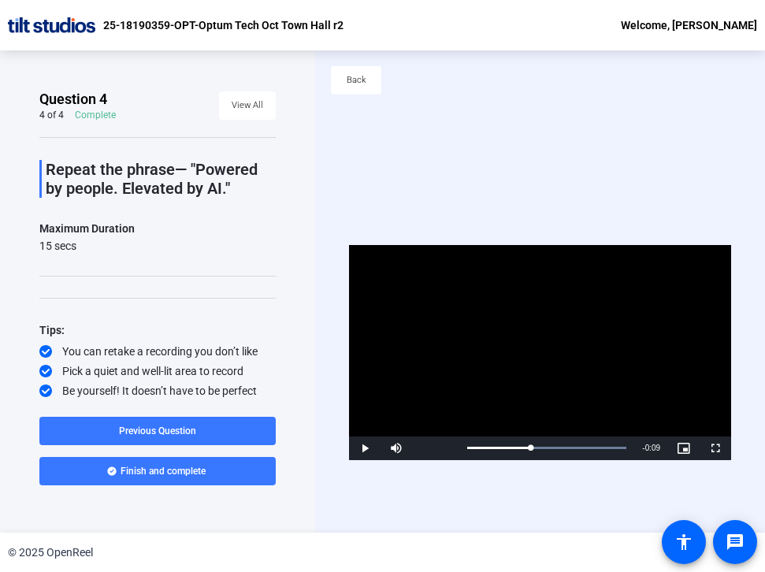
click at [85, 112] on div "Complete" at bounding box center [95, 115] width 41 height 13
click at [232, 93] on span at bounding box center [247, 106] width 57 height 38
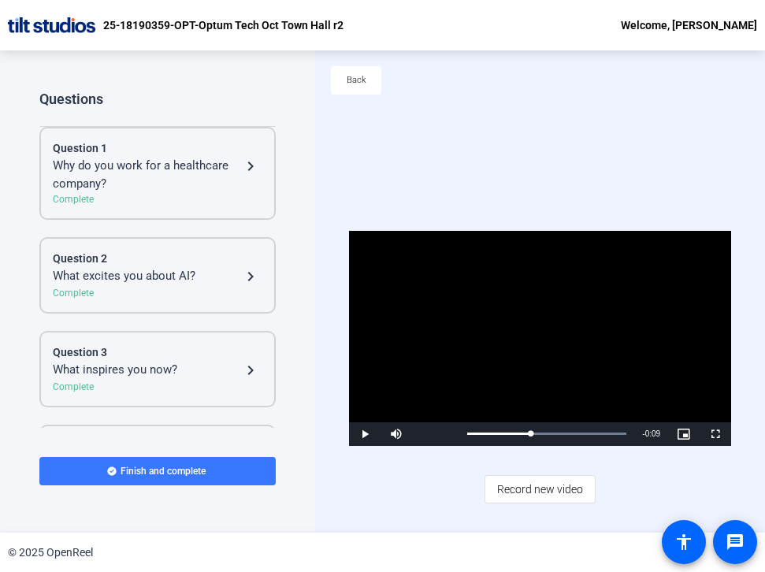
scroll to position [90, 0]
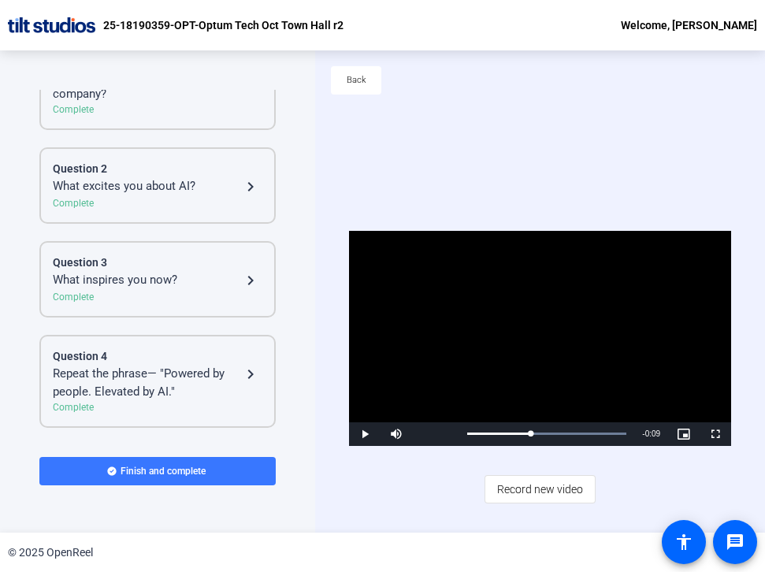
click at [251, 376] on mat-icon "navigate_next" at bounding box center [250, 374] width 19 height 19
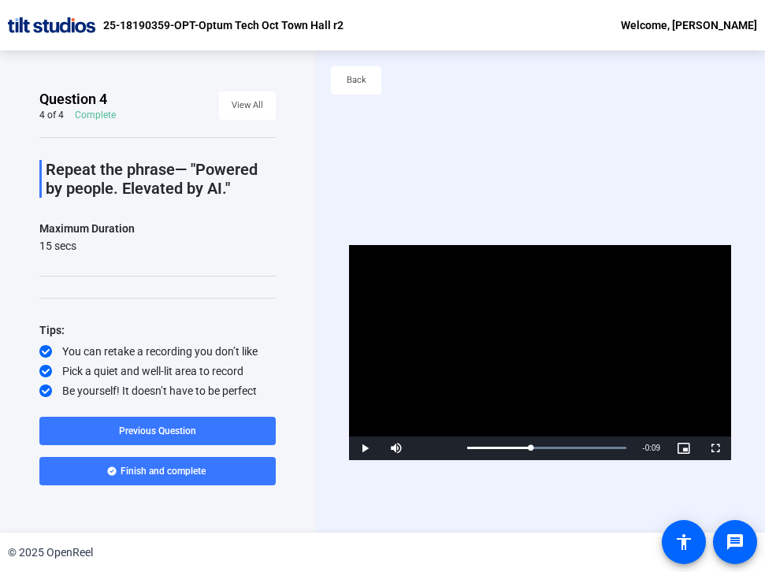
scroll to position [76, 0]
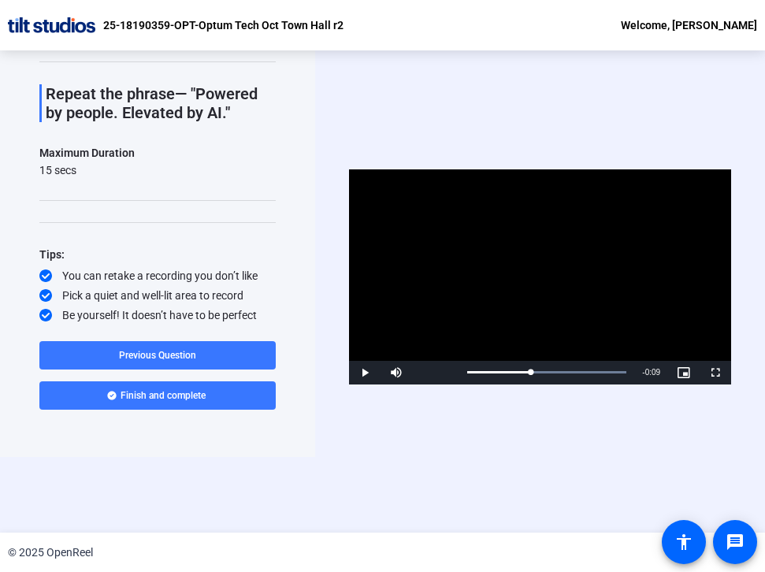
click at [538, 266] on video "Video Player" at bounding box center [540, 276] width 382 height 215
drag, startPoint x: 530, startPoint y: 369, endPoint x: 382, endPoint y: 365, distance: 147.4
click at [383, 366] on div "Play Unmute 100% Current Time 0:00 / Duration 0:15 Loaded : 100.00% 0:01 0:00 S…" at bounding box center [540, 373] width 382 height 24
click at [526, 340] on video "Video Player" at bounding box center [540, 276] width 382 height 215
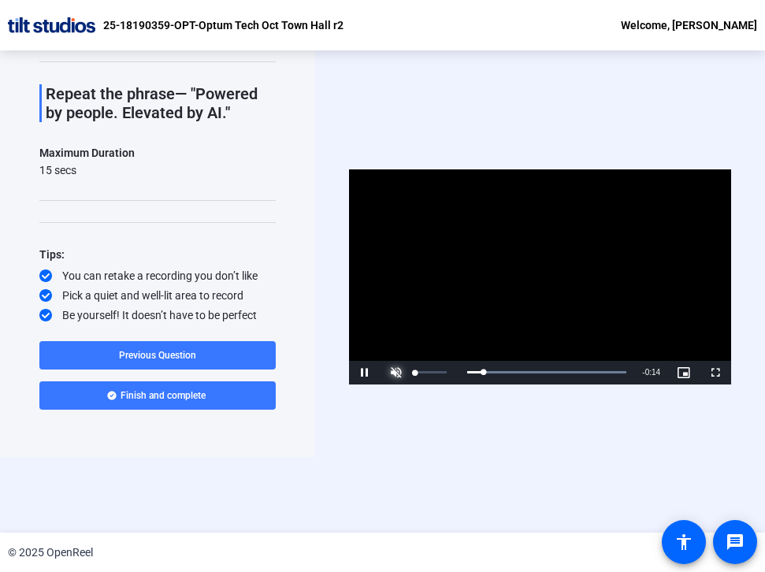
click at [392, 373] on span "Video Player" at bounding box center [397, 373] width 32 height 0
click at [354, 483] on div "Video Player is loading. Play Video Replay Mute 0% Current Time 0:15 / Duration…" at bounding box center [540, 291] width 450 height 482
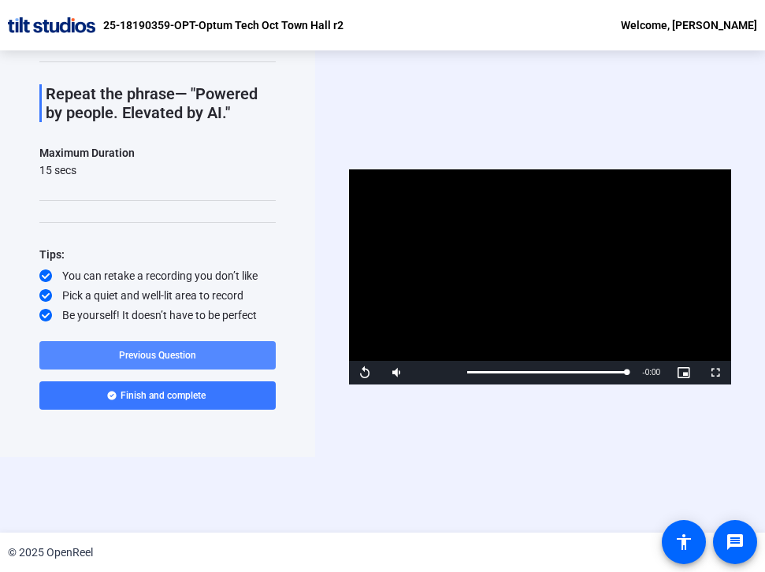
click at [231, 358] on span at bounding box center [157, 355] width 236 height 38
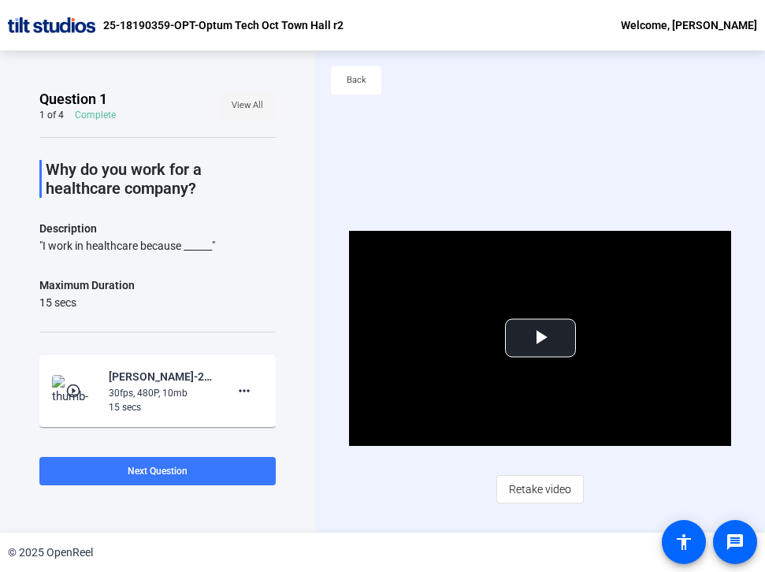
click at [240, 95] on span "View All" at bounding box center [248, 106] width 32 height 24
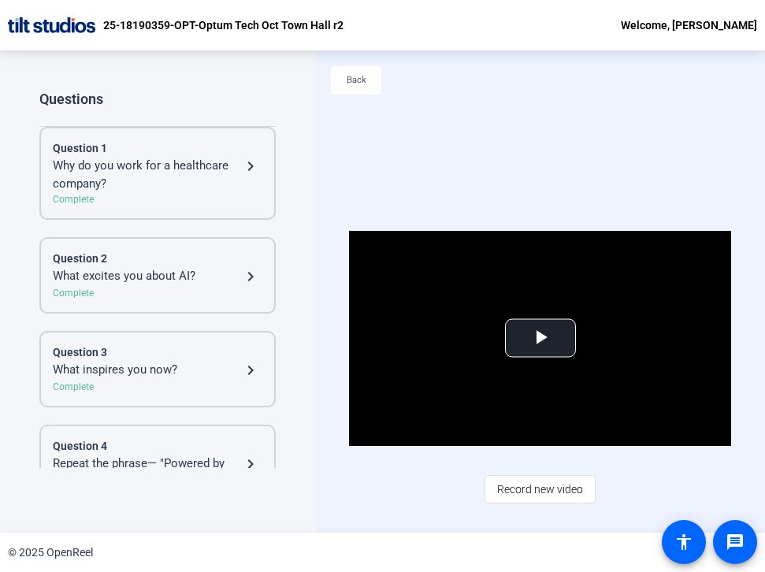
scroll to position [50, 0]
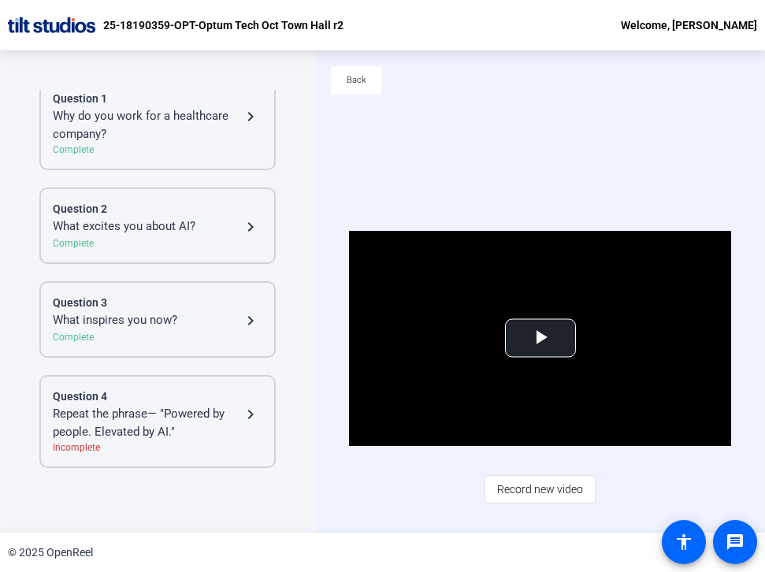
click at [143, 407] on div "Repeat the phrase— "Powered by people. Elevated by AI."" at bounding box center [147, 422] width 188 height 35
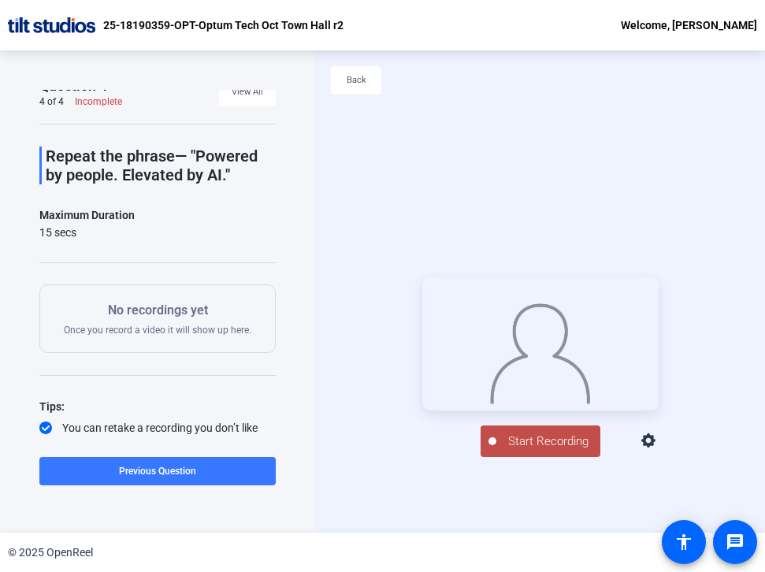
click at [522, 451] on span "Start Recording" at bounding box center [548, 442] width 104 height 18
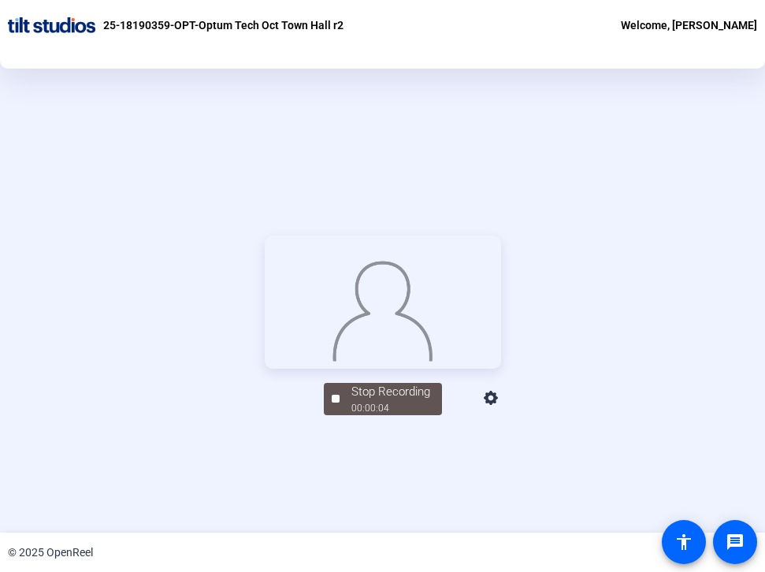
scroll to position [177, 0]
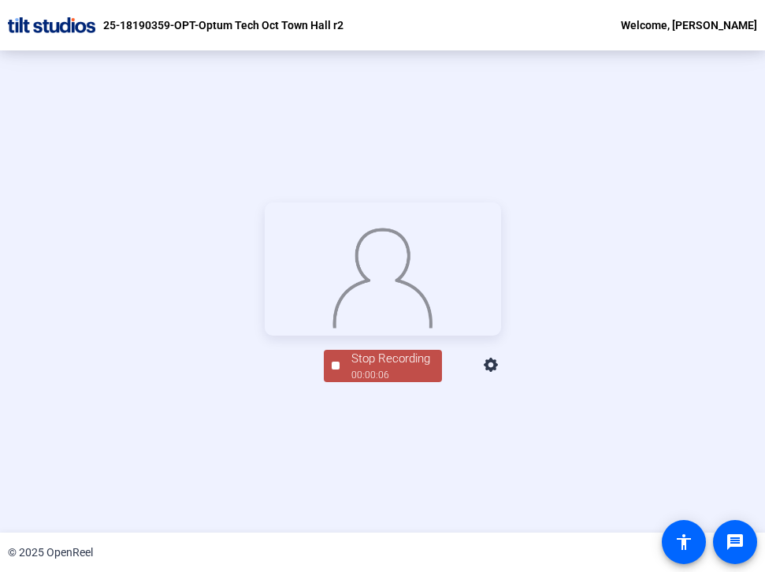
click at [401, 368] on div "Stop Recording" at bounding box center [390, 359] width 79 height 18
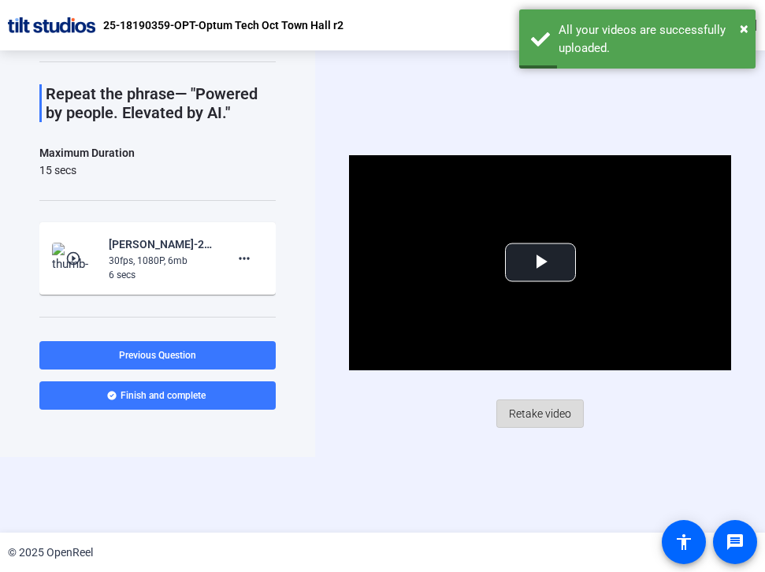
click at [529, 415] on span "Retake video" at bounding box center [540, 414] width 62 height 30
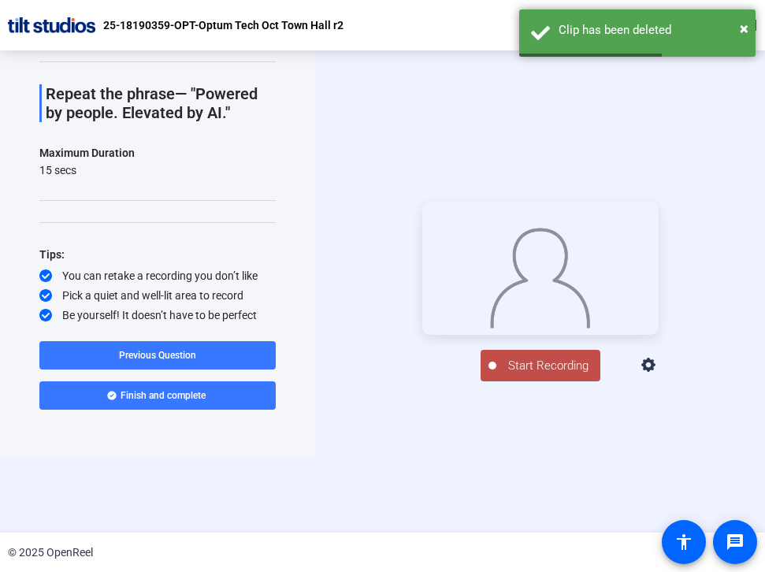
scroll to position [177, 0]
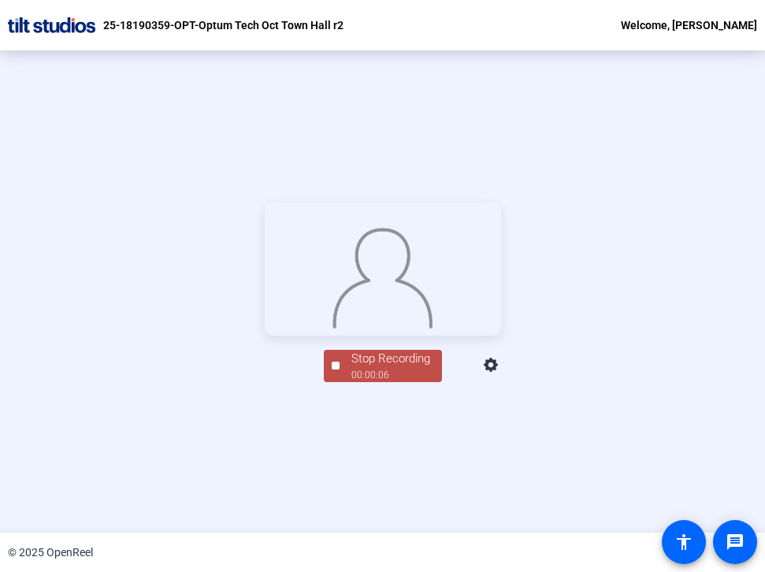
click at [380, 382] on div "00:00:06" at bounding box center [390, 375] width 79 height 14
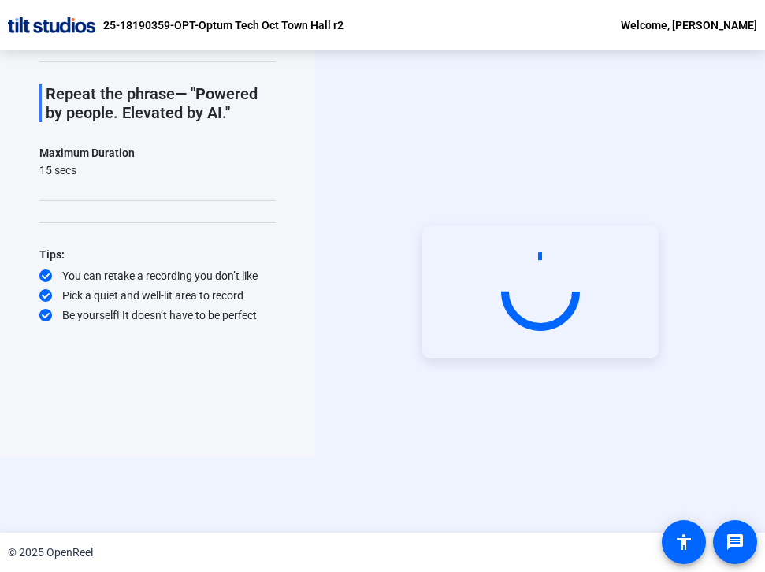
scroll to position [76, 0]
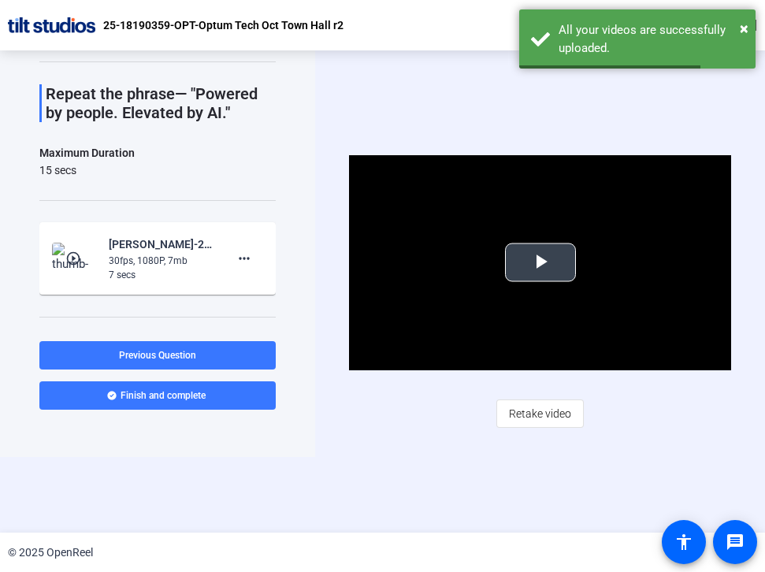
click at [541, 262] on span "Video Player" at bounding box center [541, 262] width 0 height 0
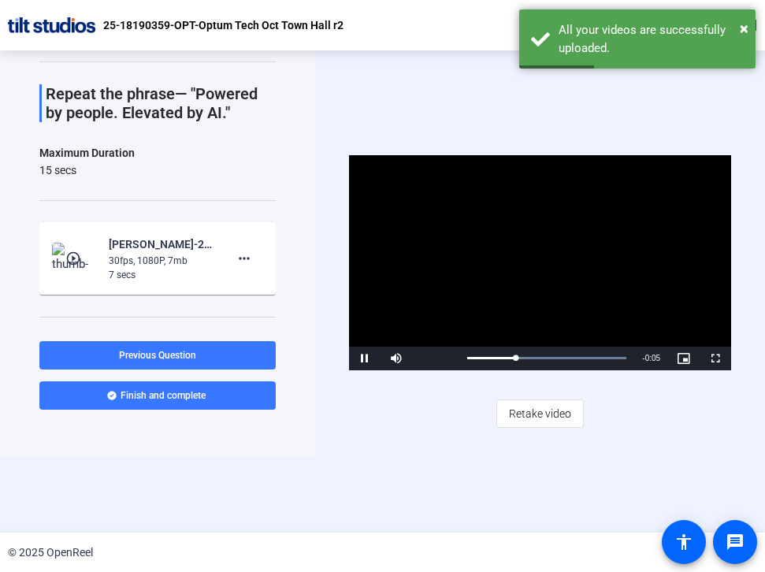
click at [539, 266] on video "Video Player" at bounding box center [540, 262] width 382 height 215
click at [540, 422] on span "Retake video" at bounding box center [540, 414] width 62 height 30
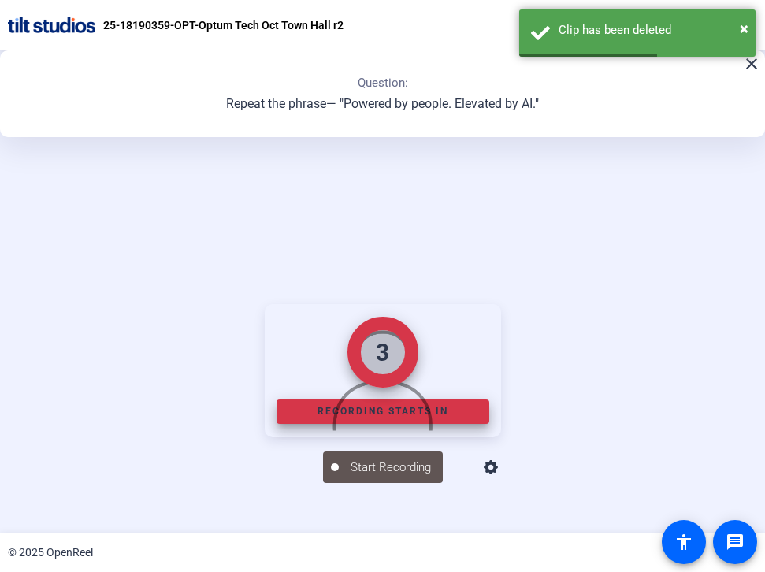
scroll to position [177, 0]
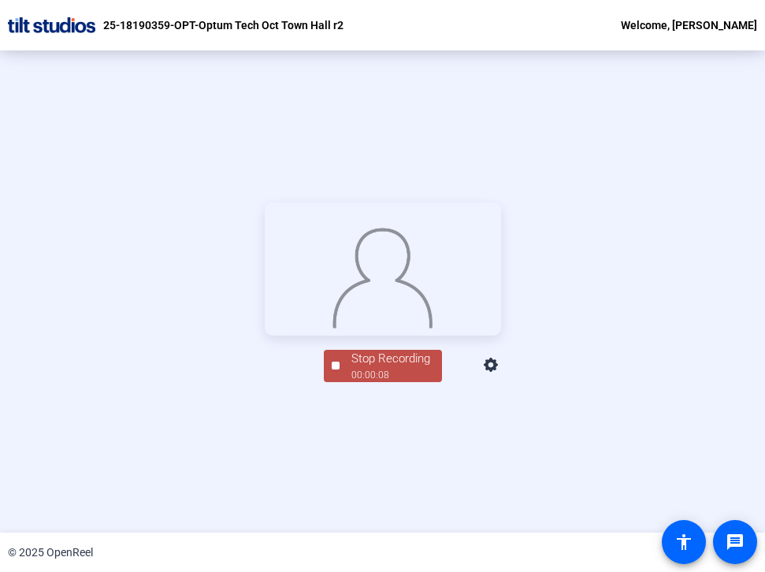
click at [403, 368] on div "Stop Recording" at bounding box center [390, 359] width 79 height 18
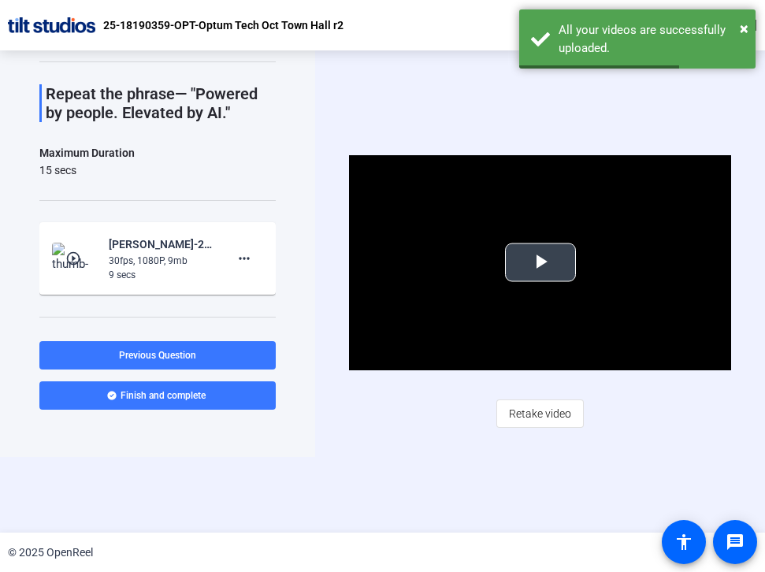
click at [541, 262] on span "Video Player" at bounding box center [541, 262] width 0 height 0
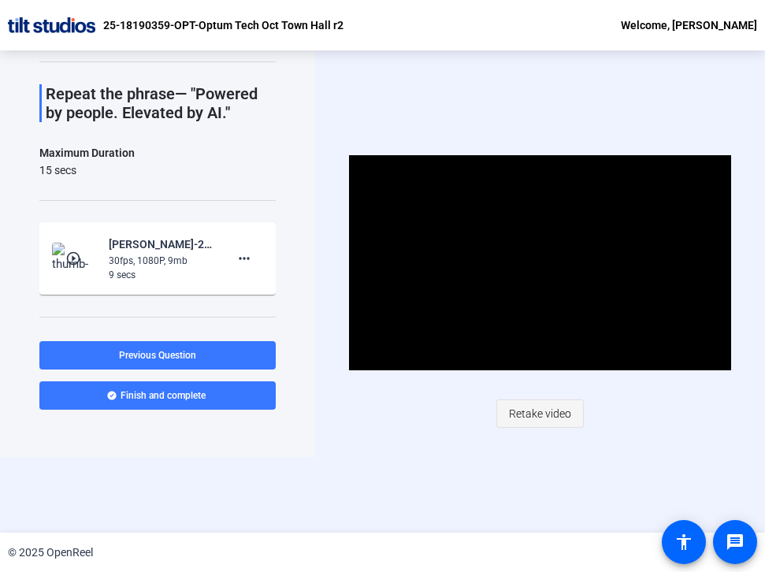
click at [547, 410] on span "Retake video" at bounding box center [540, 414] width 62 height 30
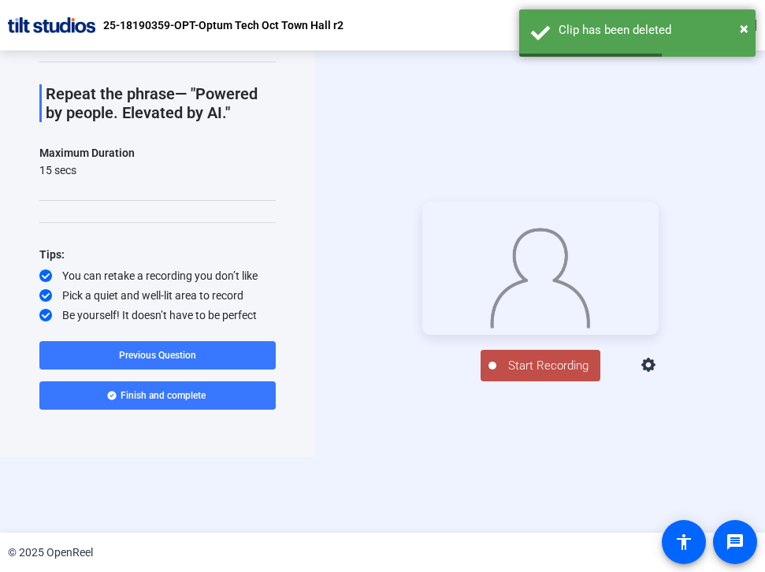
scroll to position [177, 0]
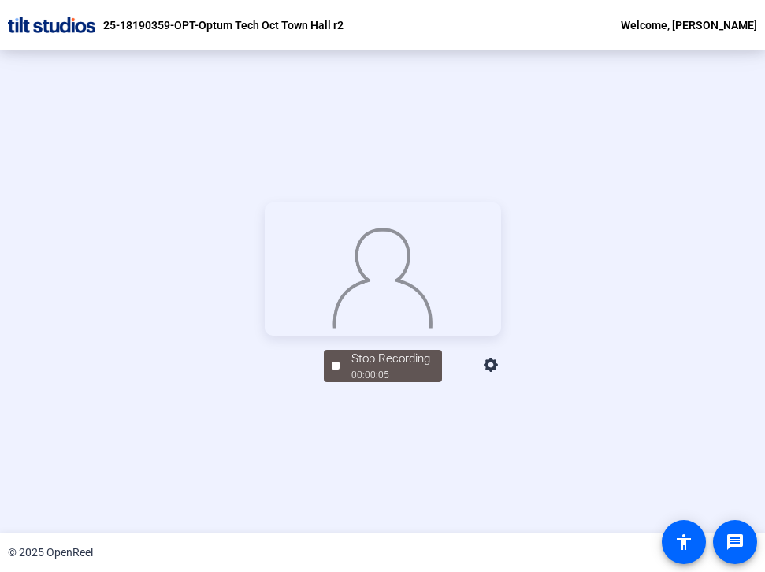
click at [501, 336] on div at bounding box center [383, 269] width 236 height 133
click at [413, 382] on div "00:00:07" at bounding box center [390, 375] width 79 height 14
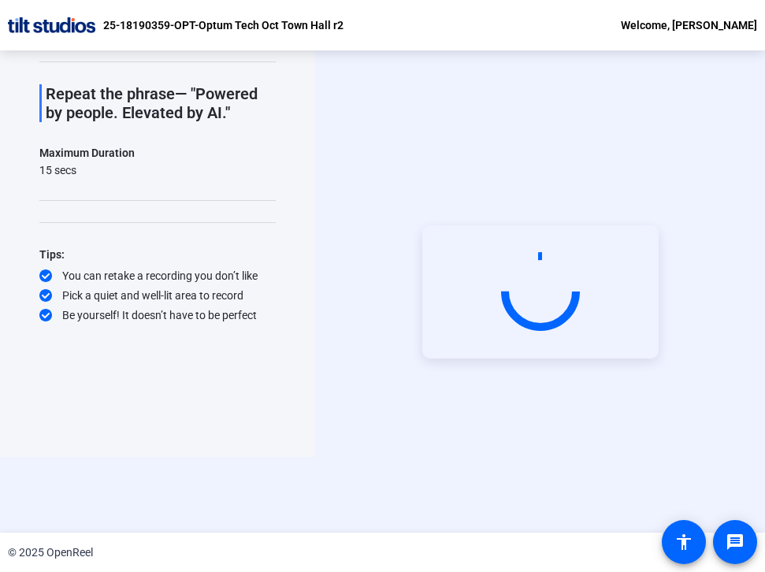
scroll to position [76, 0]
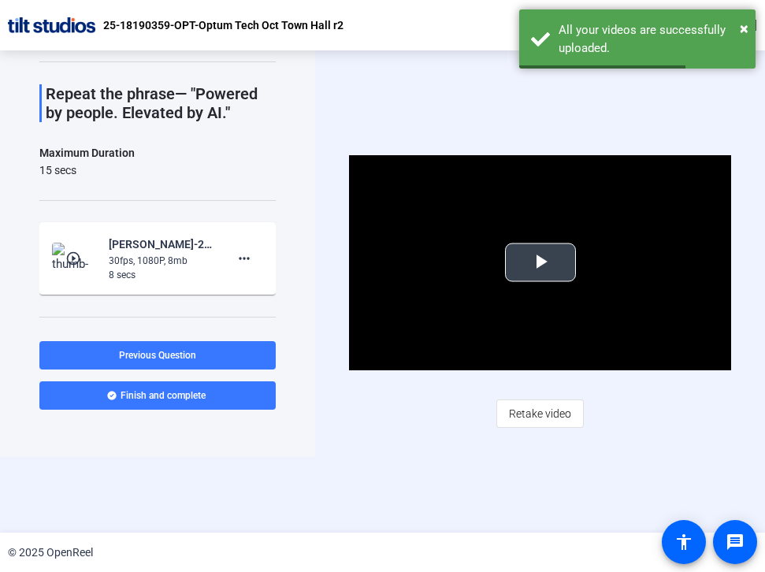
click at [541, 262] on span "Video Player" at bounding box center [541, 262] width 0 height 0
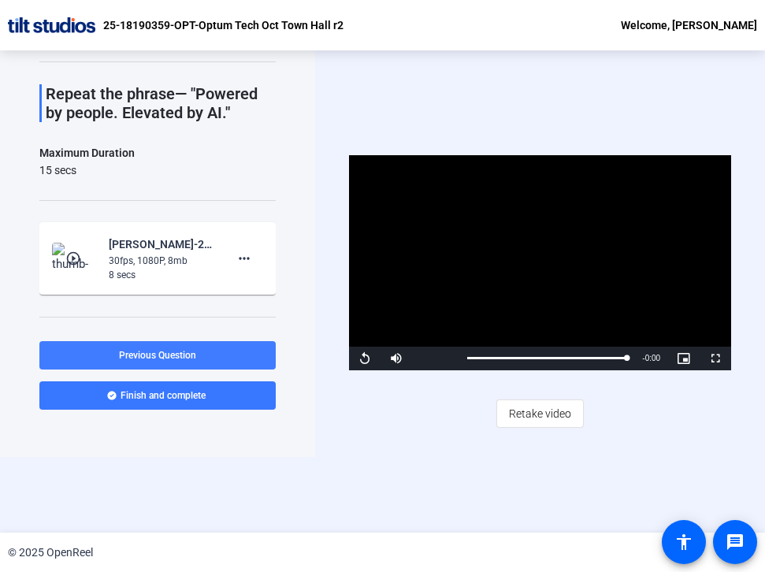
click at [187, 356] on span "Previous Question" at bounding box center [157, 355] width 77 height 11
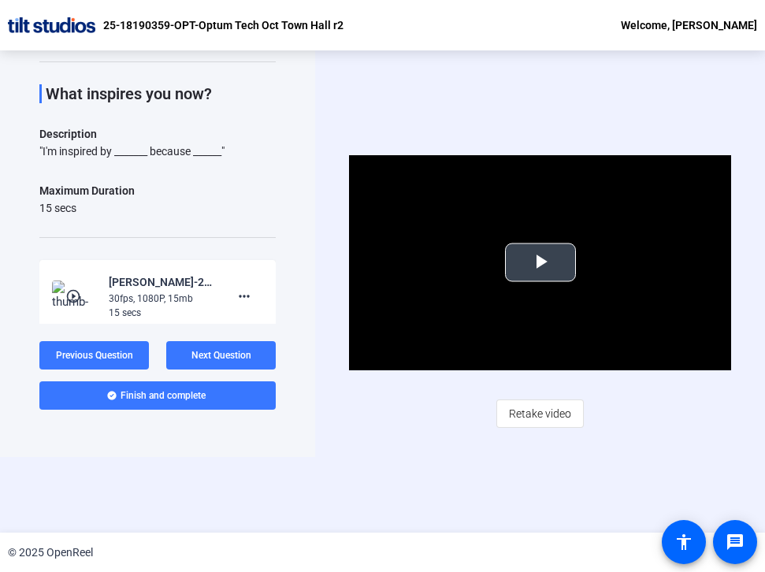
click at [541, 262] on span "Video Player" at bounding box center [541, 262] width 0 height 0
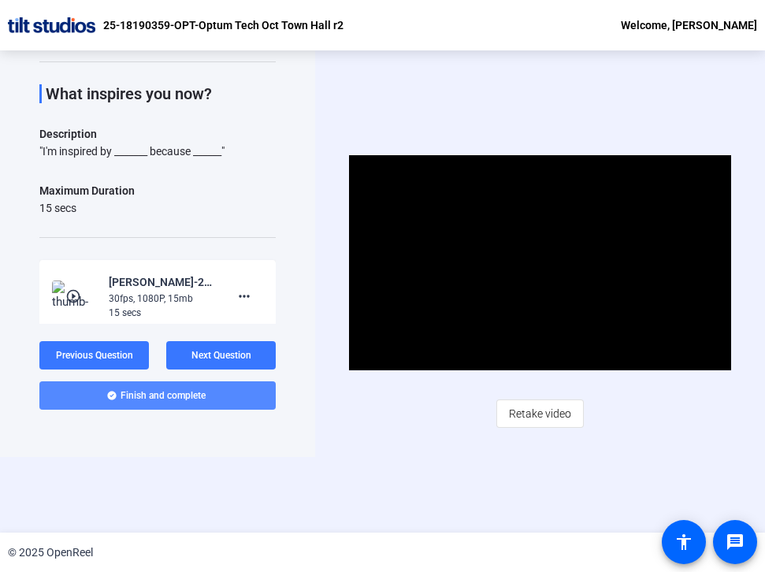
click at [154, 400] on span "Finish and complete" at bounding box center [163, 395] width 85 height 13
